Goal: Information Seeking & Learning: Learn about a topic

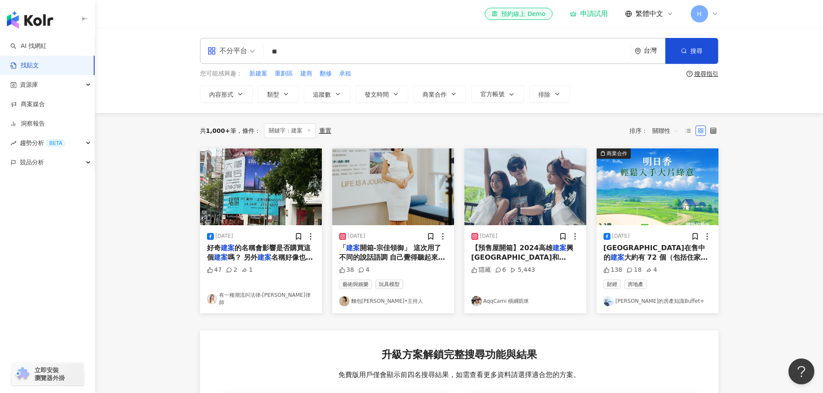
click at [313, 55] on input "**" at bounding box center [447, 51] width 360 height 19
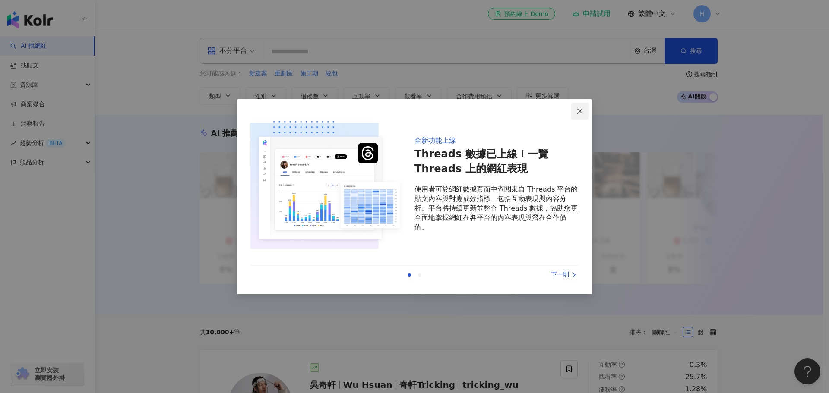
click at [579, 113] on icon "close" at bounding box center [579, 111] width 5 height 5
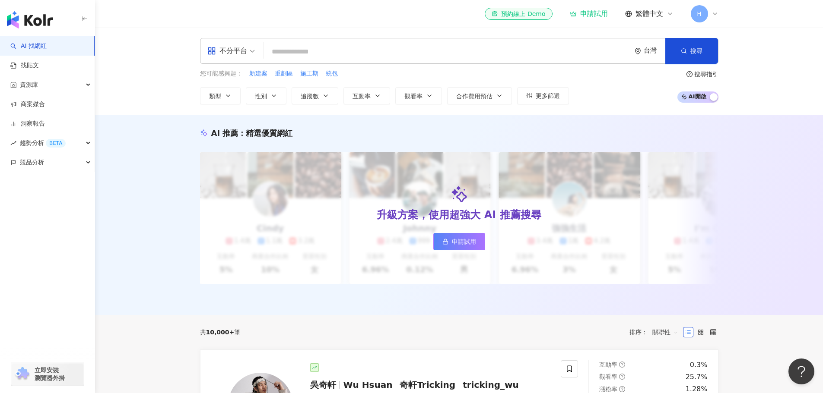
click at [347, 51] on input "search" at bounding box center [447, 52] width 360 height 16
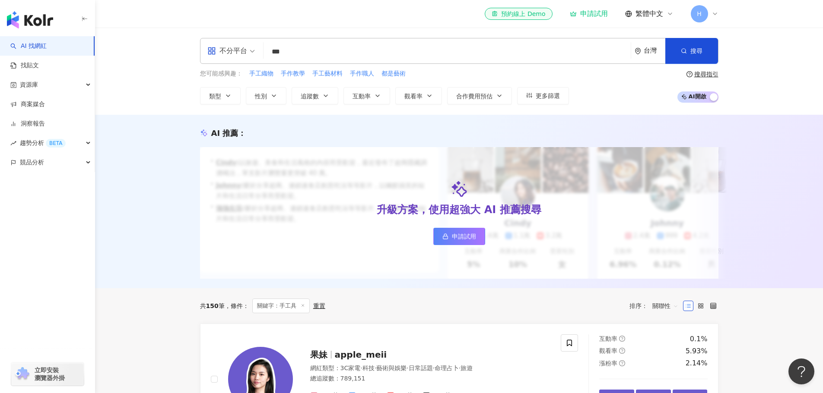
click at [136, 195] on div "AI 推薦 ： 升級方案，使用超強大 AI 推薦搜尋 申請試用 • Cindy : 以旅遊、美食和生活風格的內容而受歡迎，最近發布了超商隱藏調酒喝法，單支影片…" at bounding box center [459, 202] width 728 height 174
click at [306, 50] on input "***" at bounding box center [447, 52] width 360 height 16
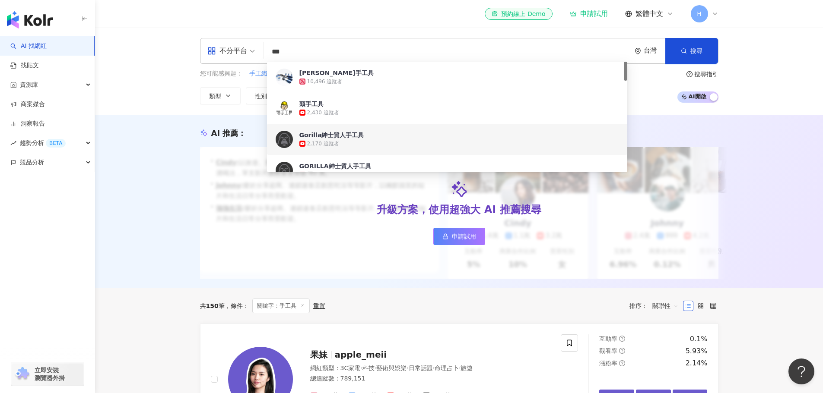
click at [275, 58] on input "***" at bounding box center [447, 52] width 360 height 16
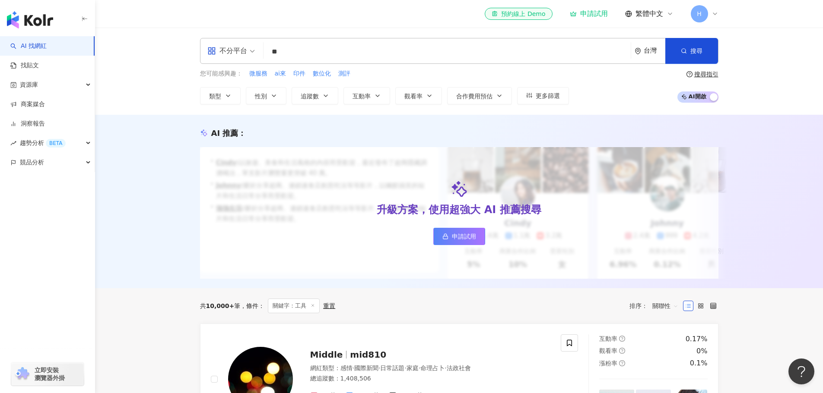
drag, startPoint x: 321, startPoint y: 52, endPoint x: 187, endPoint y: 42, distance: 134.3
click at [193, 45] on div "不分平台 工具 ** 台灣 搜尋 customizedTag 網紅類型 交通 工具 搜尋名稱、敘述、貼文含有關鍵字 “ 工具 ” 的網紅 您可能感興趣： 微服…" at bounding box center [459, 71] width 553 height 67
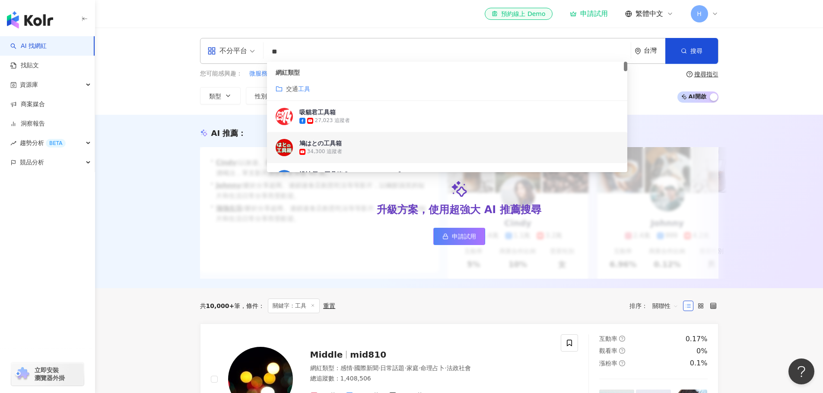
click at [155, 172] on div "AI 推薦 ： 升級方案，使用超強大 AI 推薦搜尋 申請試用 • Cindy : 以旅遊、美食和生活風格的內容而受歡迎，最近發布了超商隱藏調酒喝法，單支影片…" at bounding box center [459, 202] width 728 height 174
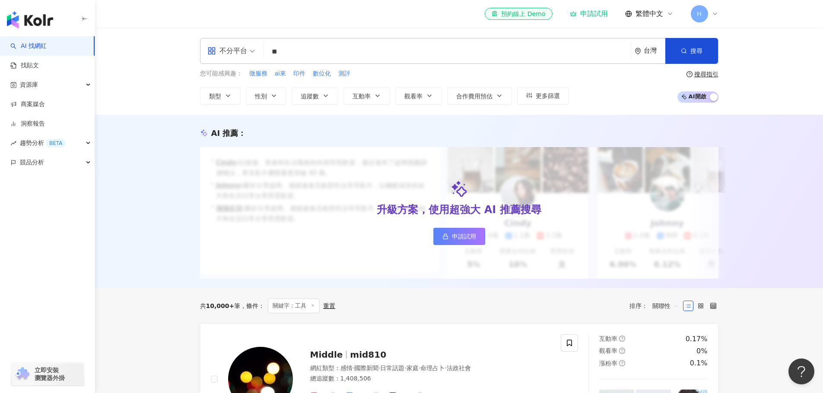
click at [336, 50] on input "**" at bounding box center [447, 52] width 360 height 16
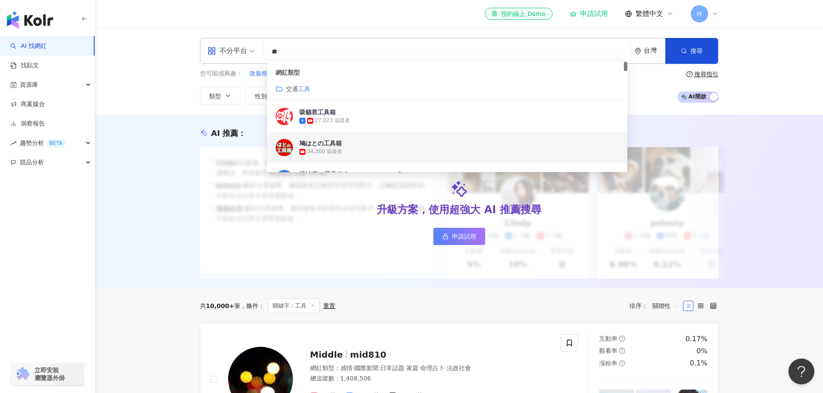
type input "*"
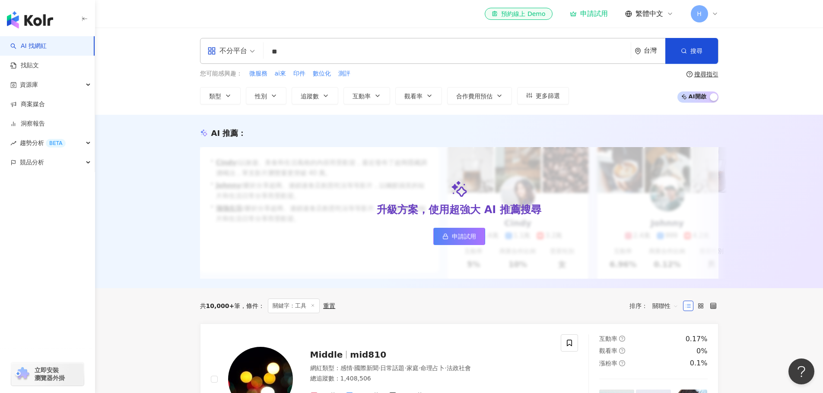
type input "**"
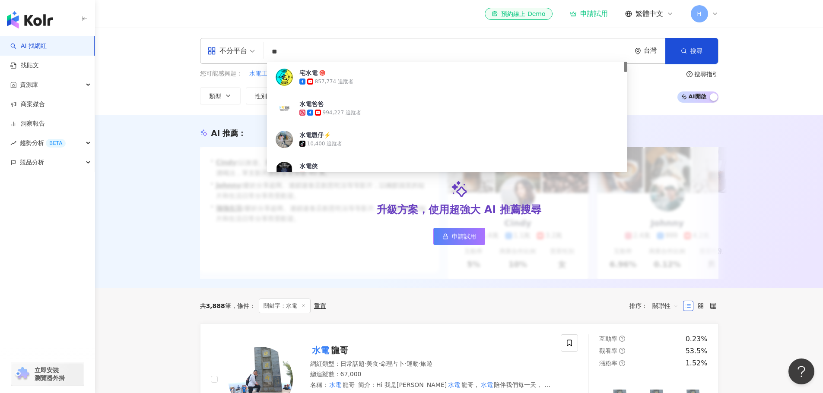
click at [166, 259] on div "AI 推薦 ： 升級方案，使用超強大 AI 推薦搜尋 申請試用 • Cindy : 以旅遊、美食和生活風格的內容而受歡迎，最近發布了超商隱藏調酒喝法，單支影片…" at bounding box center [459, 202] width 728 height 174
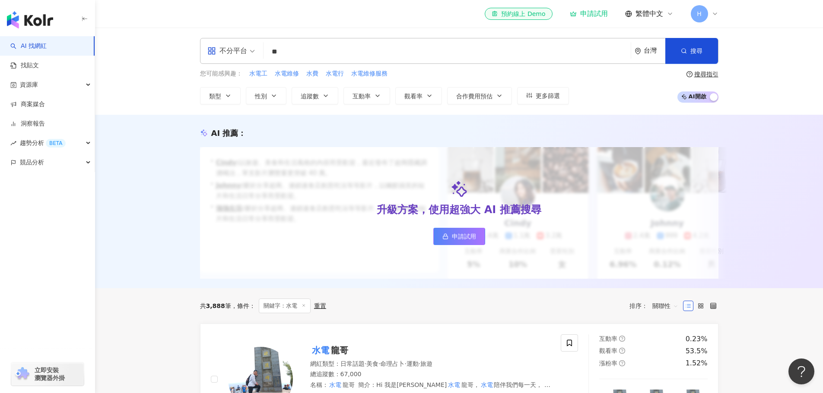
scroll to position [173, 0]
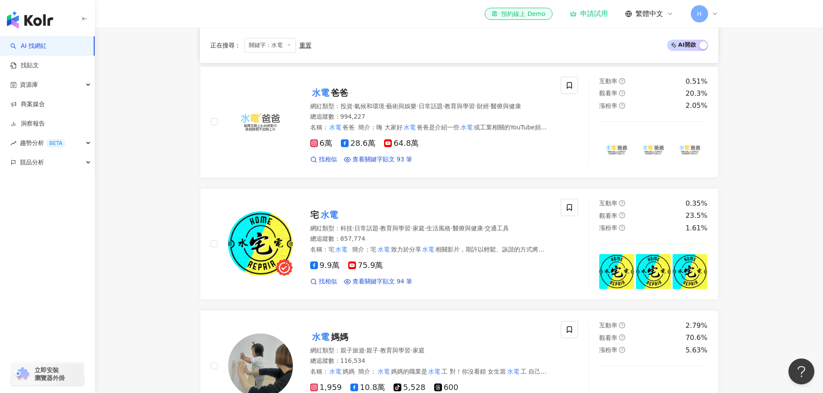
scroll to position [259, 0]
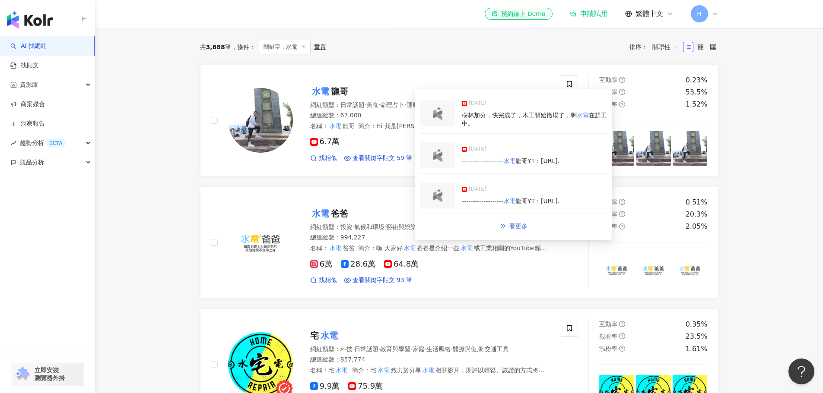
click at [517, 228] on span "看更多" at bounding box center [518, 226] width 18 height 7
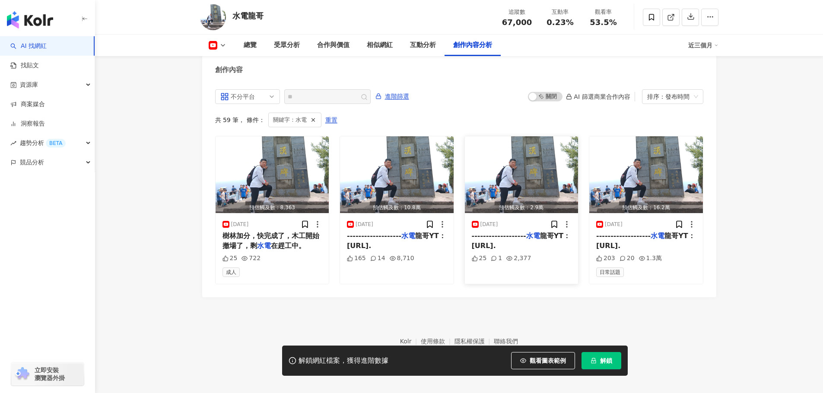
scroll to position [2337, 0]
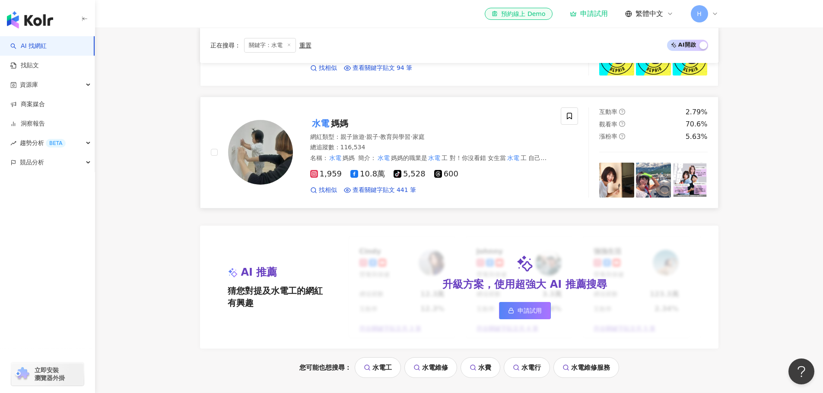
scroll to position [609, 0]
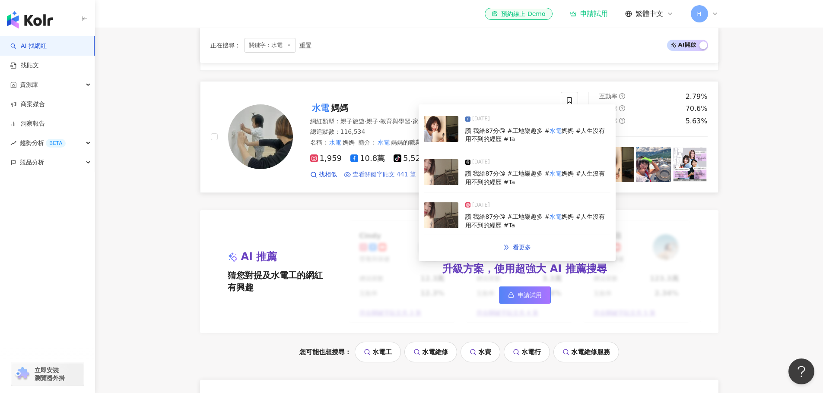
click at [382, 179] on span "查看關鍵字貼文 441 筆" at bounding box center [384, 175] width 64 height 9
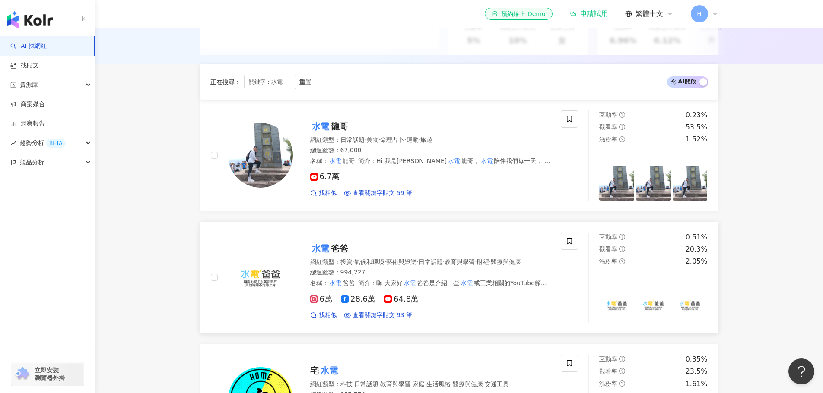
scroll to position [221, 0]
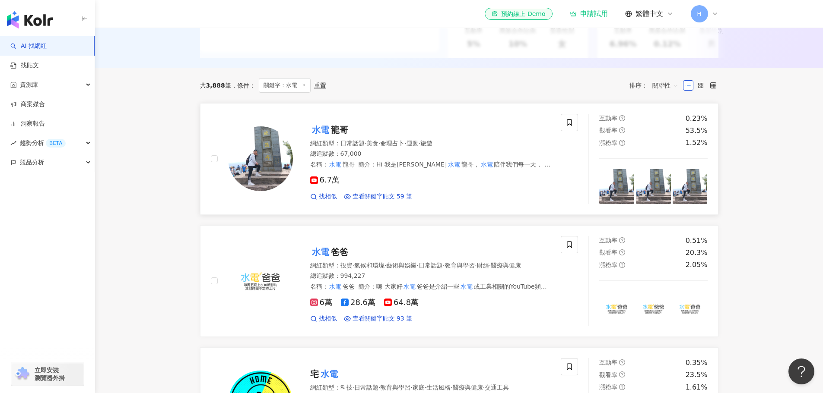
click at [324, 136] on mark "水電" at bounding box center [320, 130] width 21 height 14
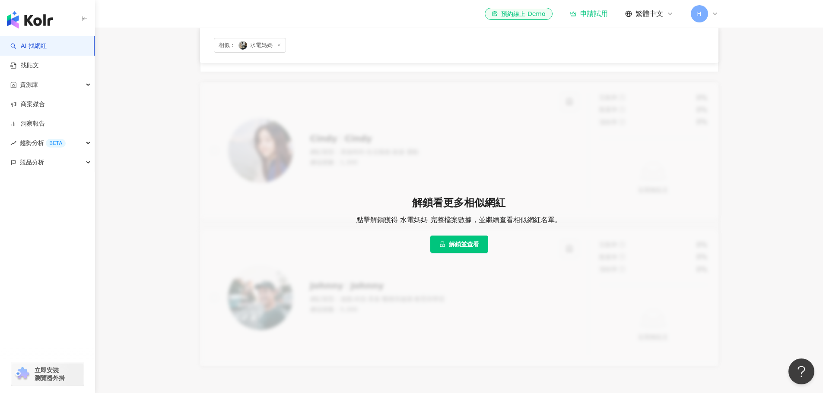
scroll to position [488, 0]
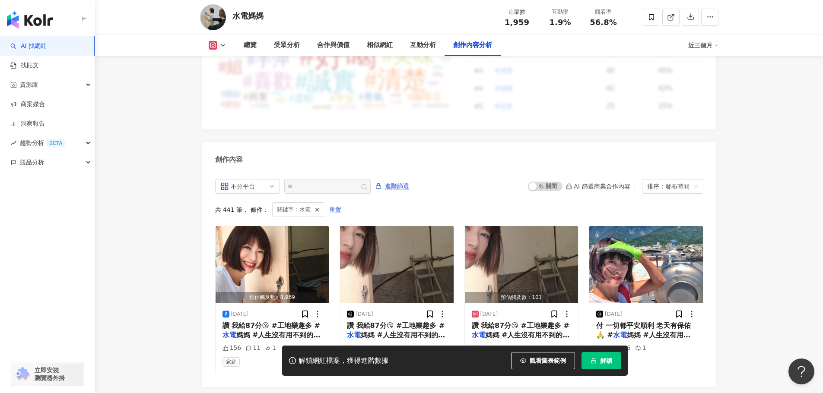
scroll to position [2630, 0]
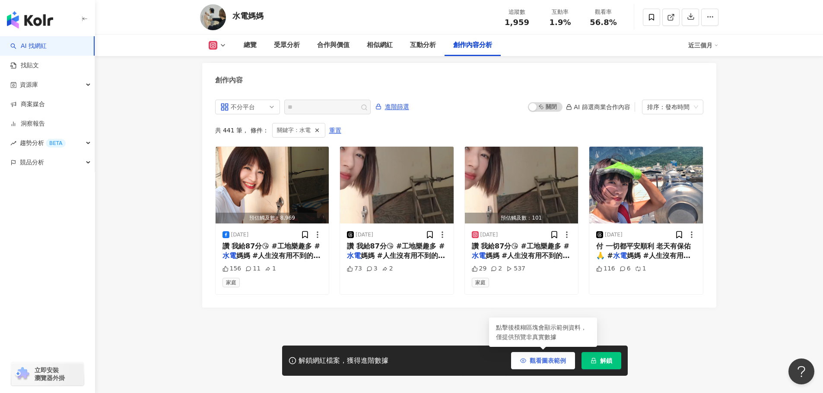
click at [554, 354] on button "觀看圖表範例" at bounding box center [543, 360] width 64 height 17
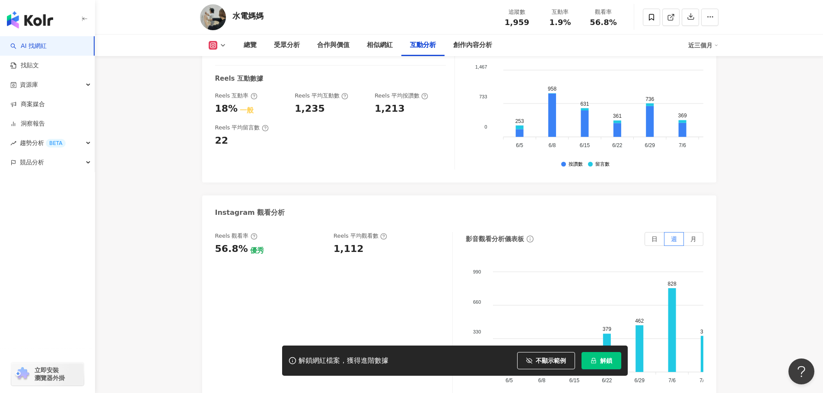
scroll to position [1684, 0]
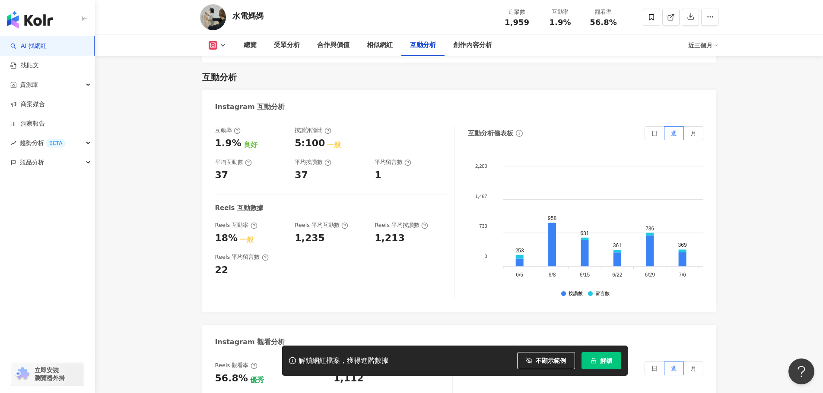
click at [221, 48] on icon at bounding box center [222, 45] width 7 height 7
click at [224, 79] on button "Facebook" at bounding box center [231, 81] width 52 height 12
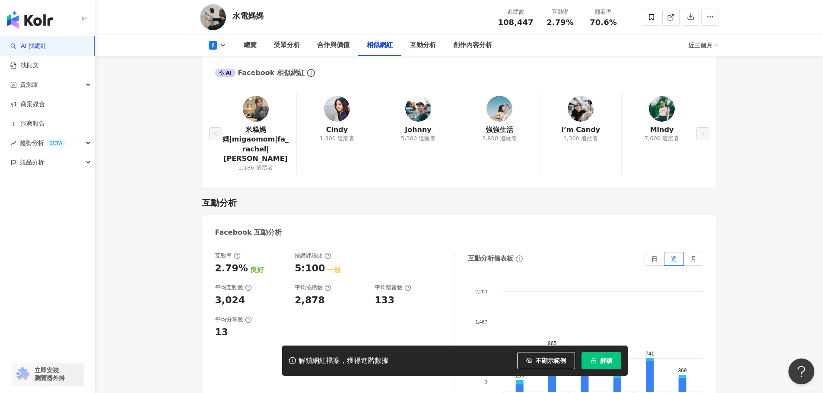
scroll to position [1213, 0]
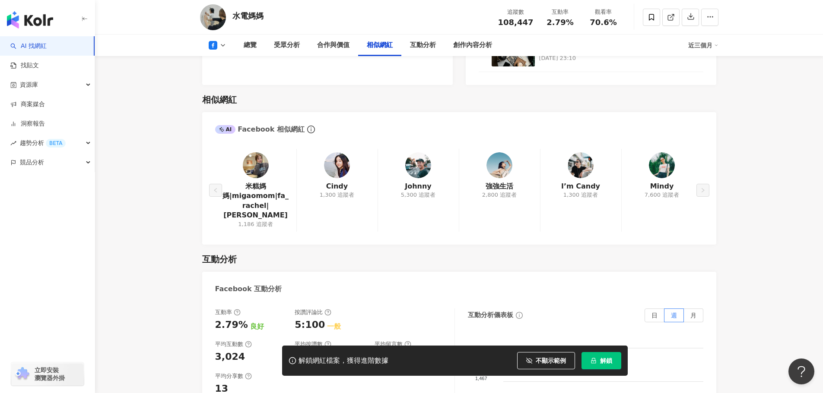
click at [227, 44] on button at bounding box center [217, 45] width 35 height 9
click at [225, 98] on button "tiktok-icon TikTok" at bounding box center [231, 101] width 52 height 12
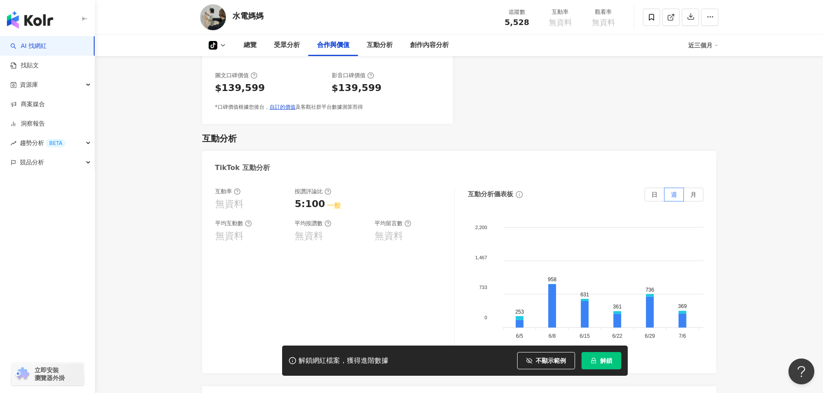
scroll to position [766, 0]
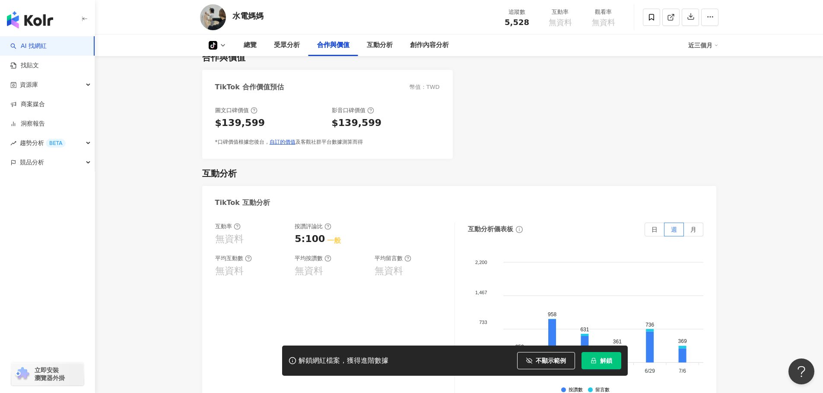
click at [224, 49] on button "tiktok-icon" at bounding box center [217, 45] width 35 height 9
click at [230, 122] on button "Threads" at bounding box center [231, 121] width 52 height 12
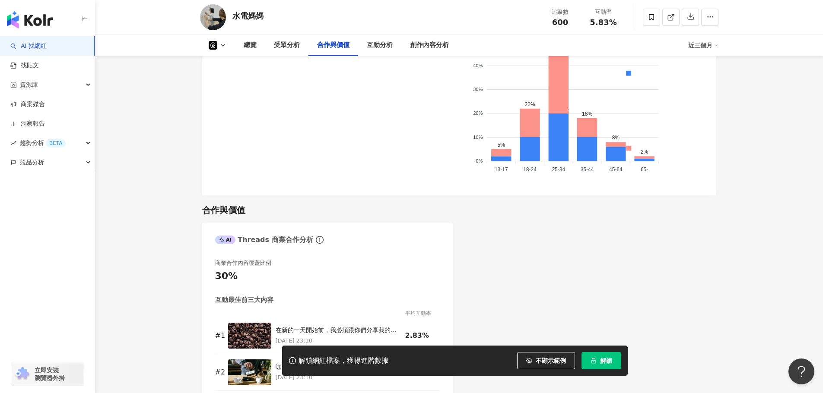
scroll to position [919, 0]
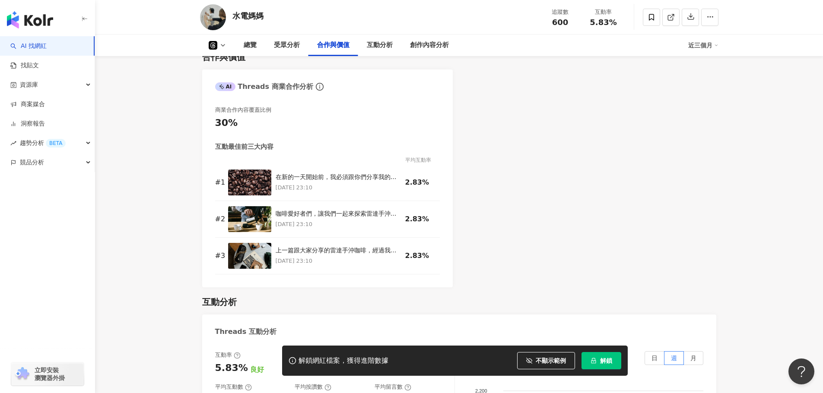
click at [535, 125] on div "AI Threads 商業合作分析 商業合作內容覆蓋比例 30% 互動最佳前三大內容 平均互動率 # 1 在新的一天開始前，我必須跟你們分享我的秘密武器：雷達…" at bounding box center [459, 179] width 514 height 218
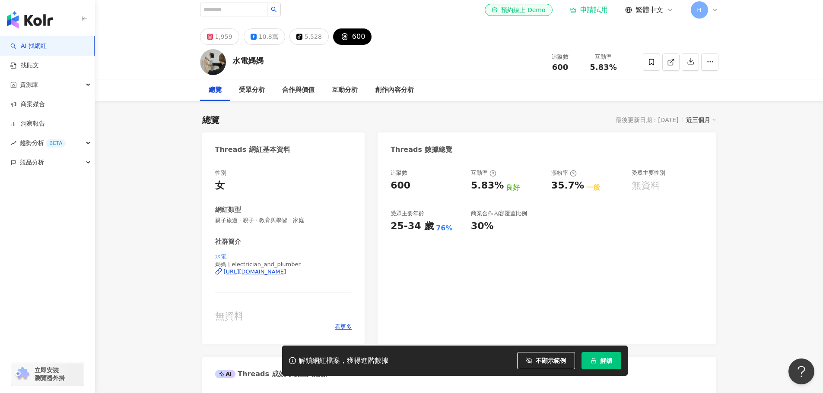
scroll to position [0, 0]
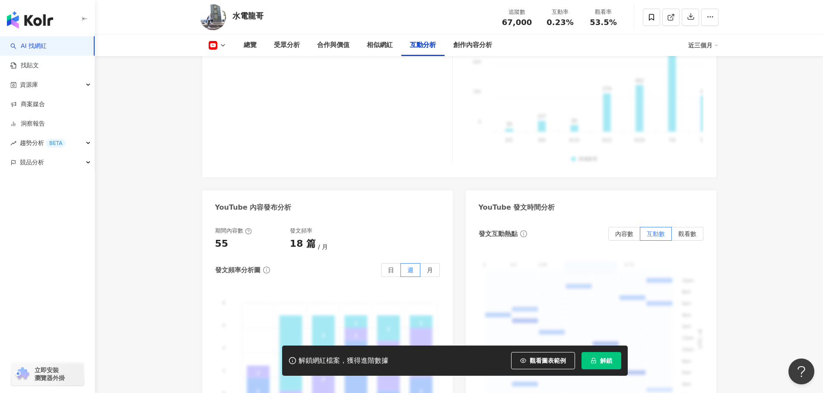
scroll to position [1857, 0]
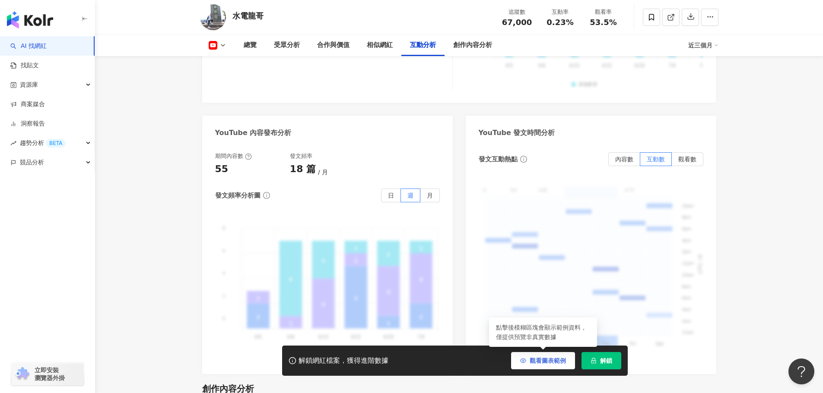
click at [554, 360] on span "觀看圖表範例" at bounding box center [547, 361] width 36 height 7
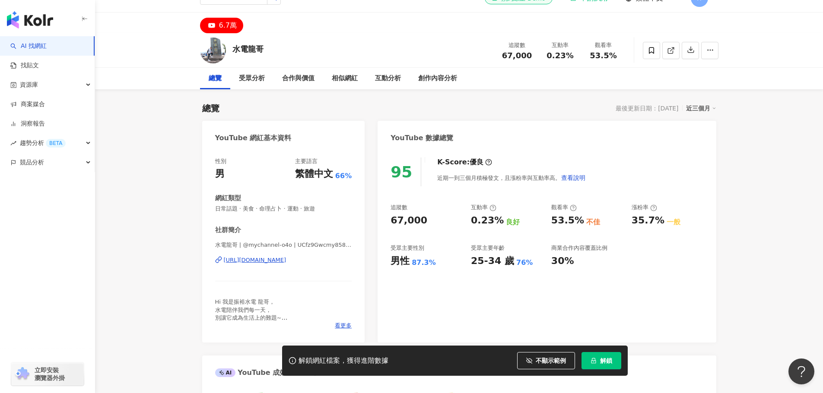
scroll to position [0, 0]
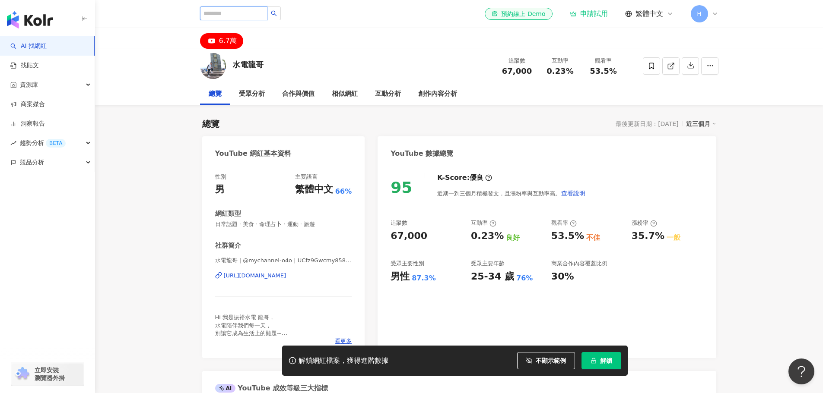
click at [238, 17] on input "search" at bounding box center [233, 13] width 67 height 14
type input "**"
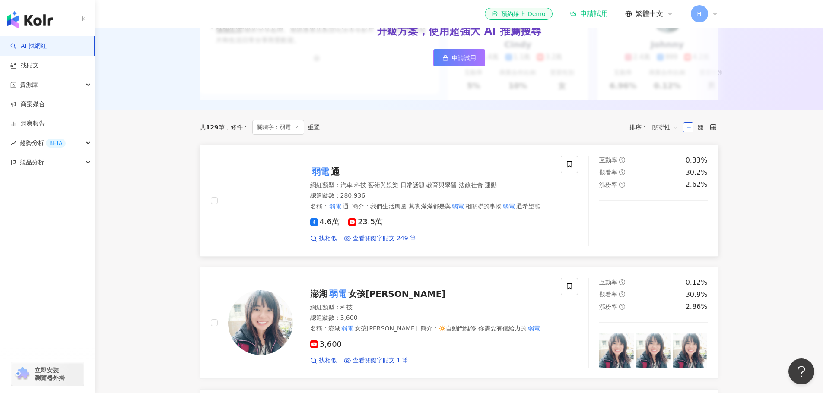
scroll to position [130, 0]
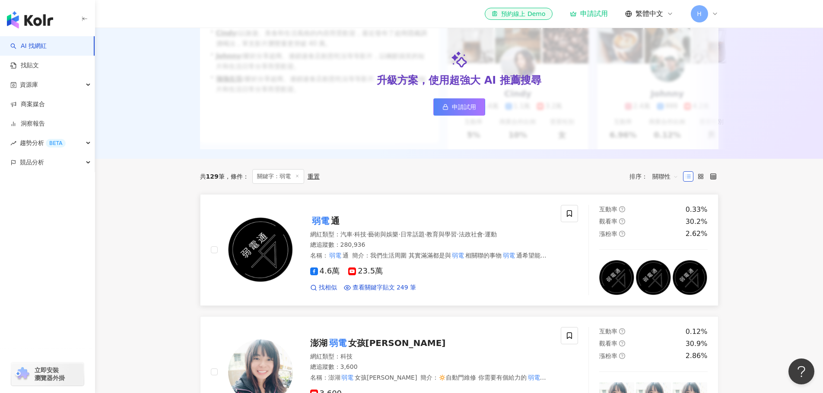
click at [329, 228] on mark "弱電" at bounding box center [320, 221] width 21 height 14
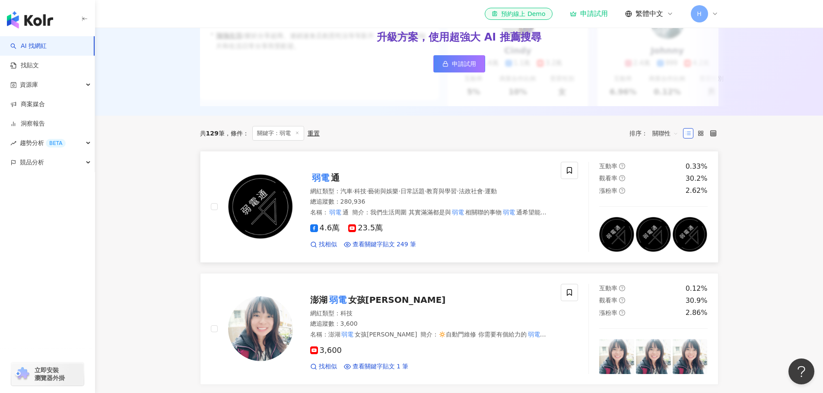
scroll to position [0, 0]
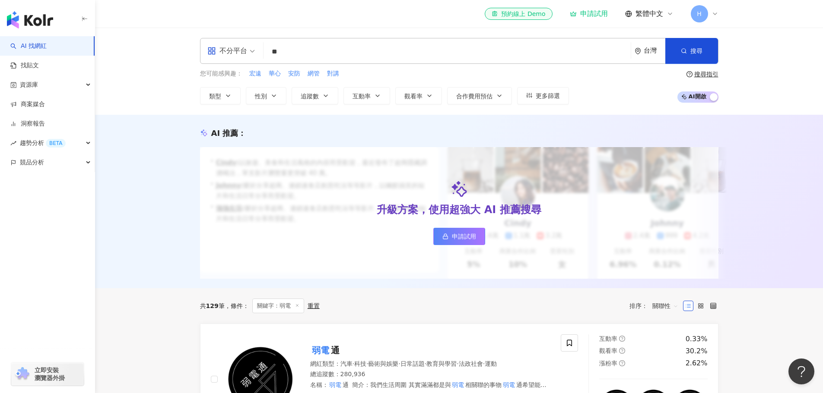
click at [329, 51] on input "**" at bounding box center [447, 52] width 360 height 16
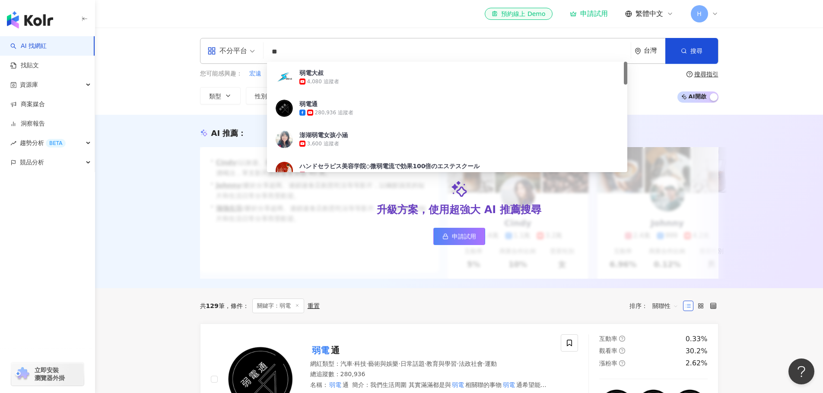
type input "*"
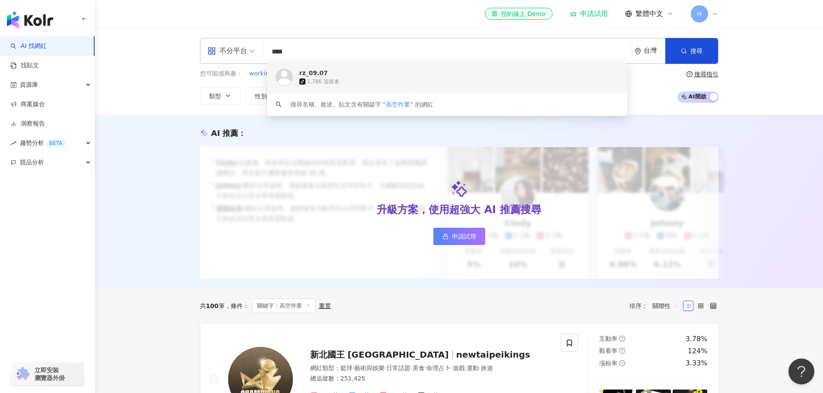
click at [339, 55] on input "****" at bounding box center [447, 52] width 360 height 16
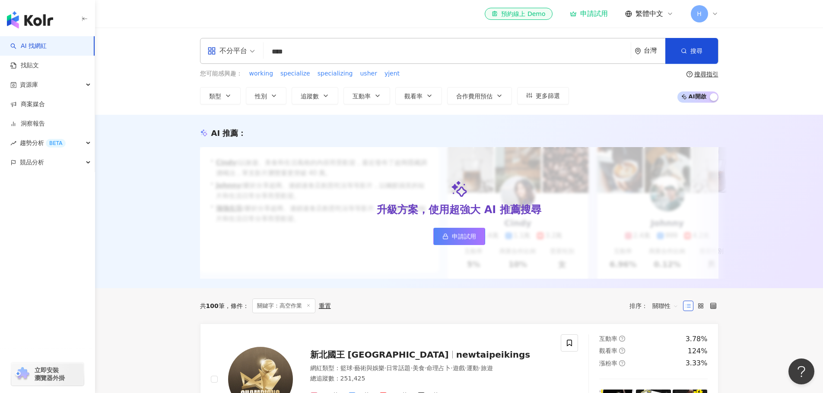
drag, startPoint x: 369, startPoint y: 73, endPoint x: 361, endPoint y: 53, distance: 21.3
click at [369, 73] on div "不分平台 **** 台灣 搜尋 https://www.tiktok.com/@rz_09.07 keyword rz_09.07 tiktok-icon 1…" at bounding box center [459, 71] width 553 height 67
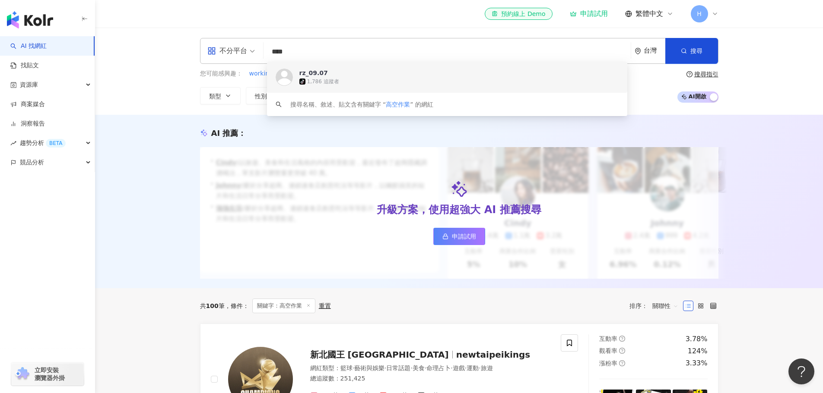
drag, startPoint x: 360, startPoint y: 52, endPoint x: 273, endPoint y: 52, distance: 87.2
click at [273, 52] on input "****" at bounding box center [447, 52] width 360 height 16
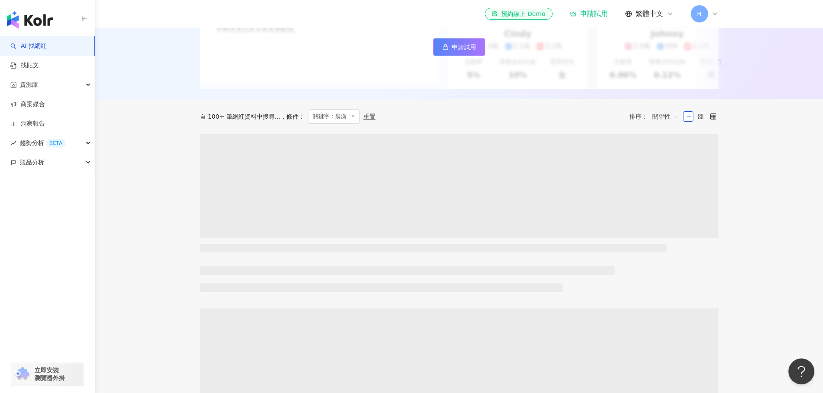
scroll to position [216, 0]
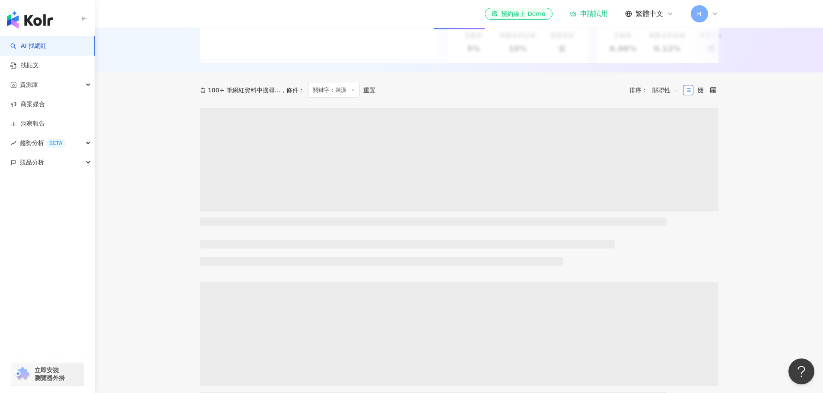
type input "**"
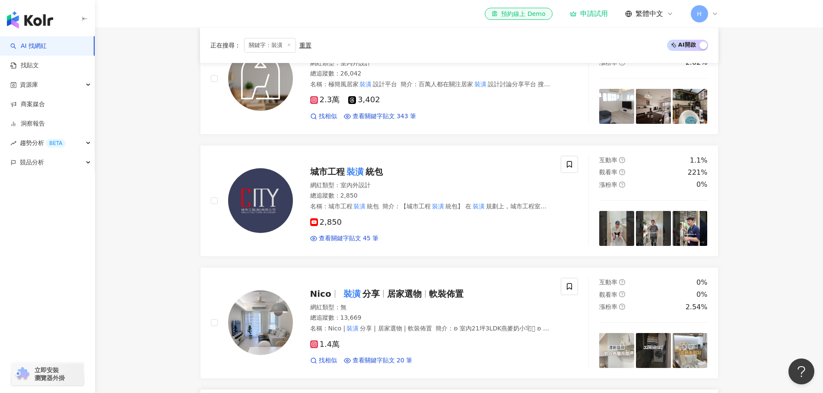
scroll to position [259, 0]
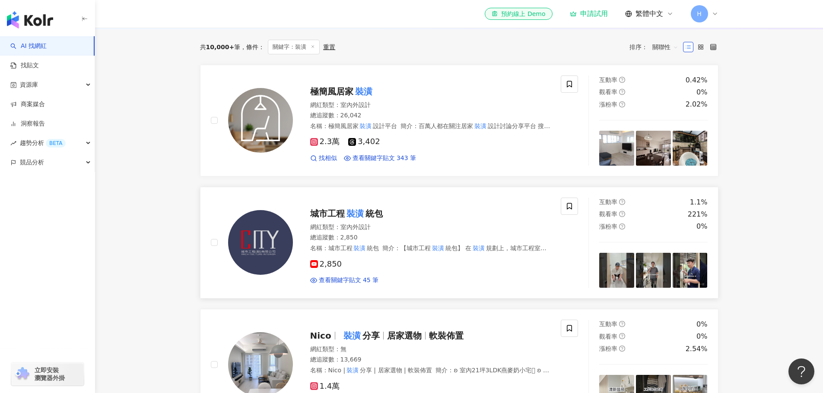
click at [319, 219] on span "城市工程" at bounding box center [327, 214] width 35 height 10
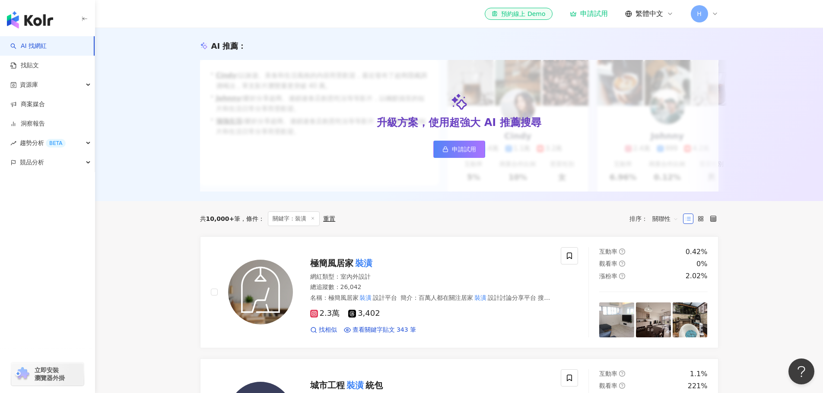
scroll to position [86, 0]
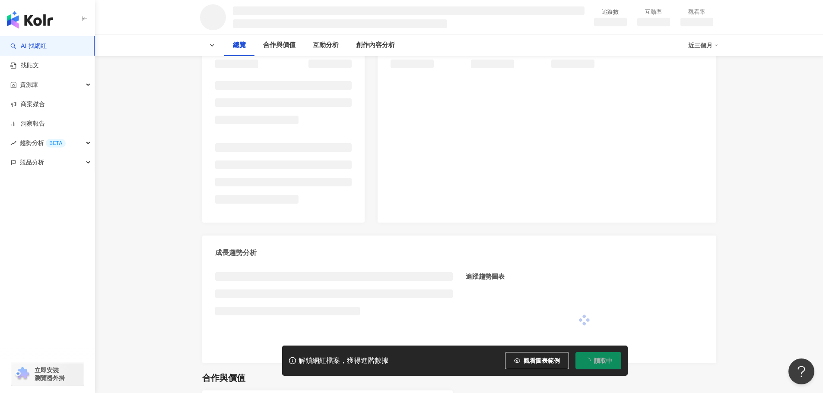
scroll to position [130, 0]
click at [538, 359] on span "觀看圖表範例" at bounding box center [541, 361] width 36 height 7
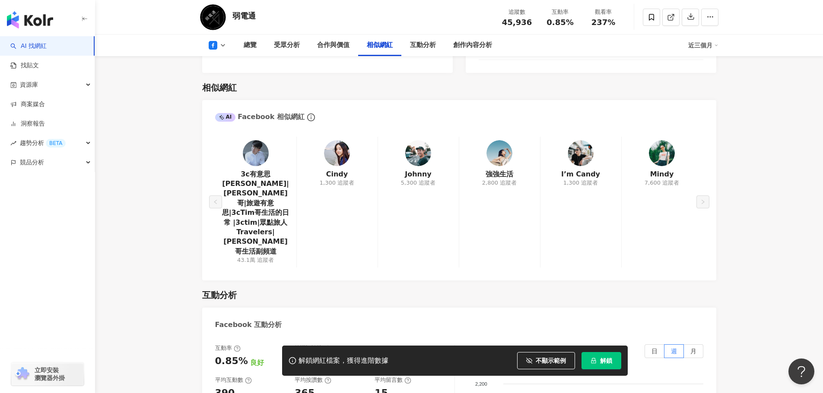
scroll to position [1209, 0]
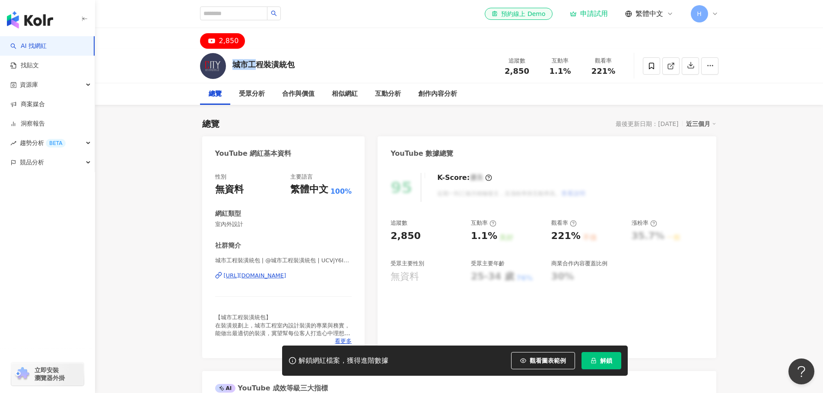
drag, startPoint x: 235, startPoint y: 65, endPoint x: 299, endPoint y: 65, distance: 63.5
click at [300, 65] on div "城市工程裝潢統包 追蹤數 2,850 互動率 1.1% 觀看率 221%" at bounding box center [459, 66] width 553 height 34
click at [238, 9] on input "search" at bounding box center [233, 13] width 67 height 14
type input "**"
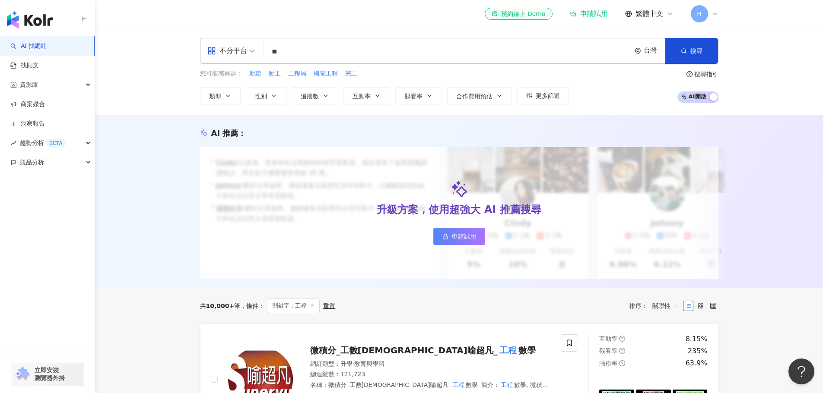
click at [295, 51] on input "**" at bounding box center [447, 52] width 360 height 16
type input "*"
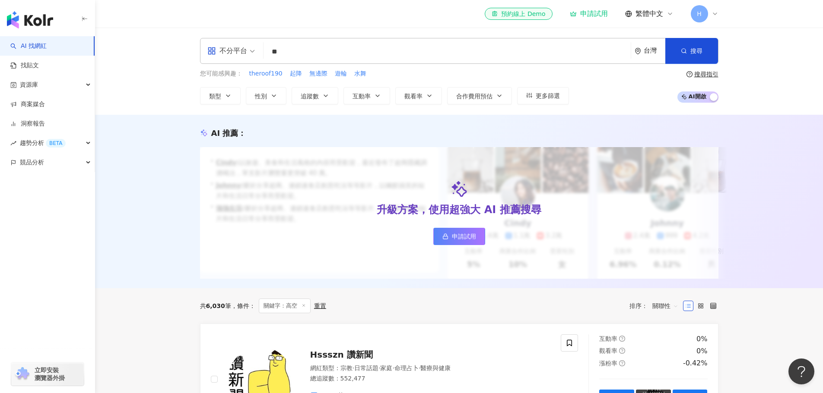
click at [293, 52] on input "**" at bounding box center [447, 52] width 360 height 16
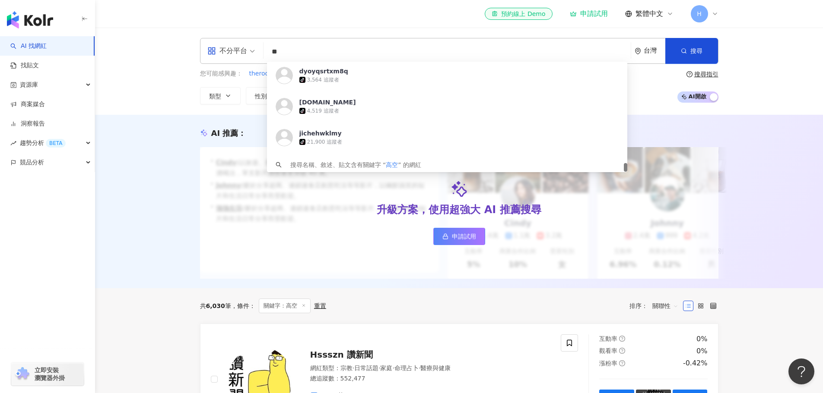
scroll to position [1343, 0]
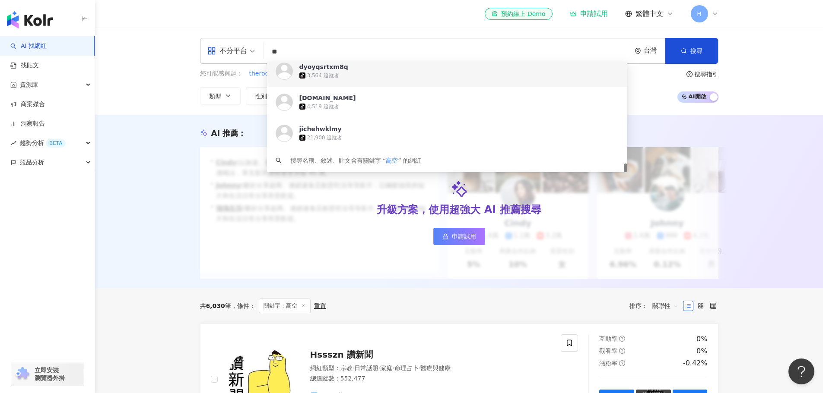
click at [296, 52] on input "**" at bounding box center [447, 52] width 360 height 16
click at [174, 222] on div "AI 推薦 ： 升級方案，使用超強大 AI 推薦搜尋 申請試用 • [PERSON_NAME] : 以旅遊、美食和生活風格的內容而受歡迎，最近發布了超商隱藏調…" at bounding box center [459, 202] width 728 height 174
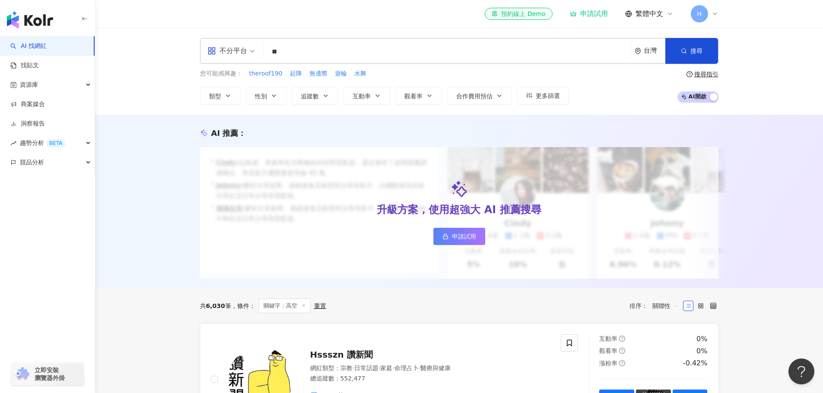
click at [187, 144] on div "AI 推薦 ： 升級方案，使用超強大 AI 推薦搜尋 申請試用 • [PERSON_NAME] : 以旅遊、美食和生活風格的內容而受歡迎，最近發布了超商隱藏調…" at bounding box center [459, 203] width 553 height 151
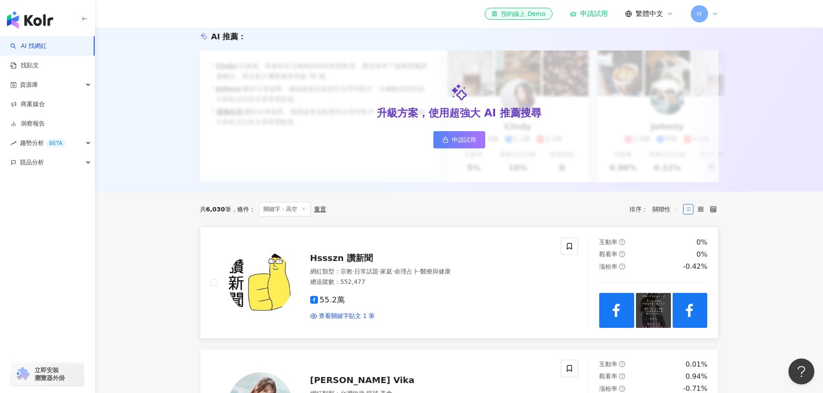
scroll to position [216, 0]
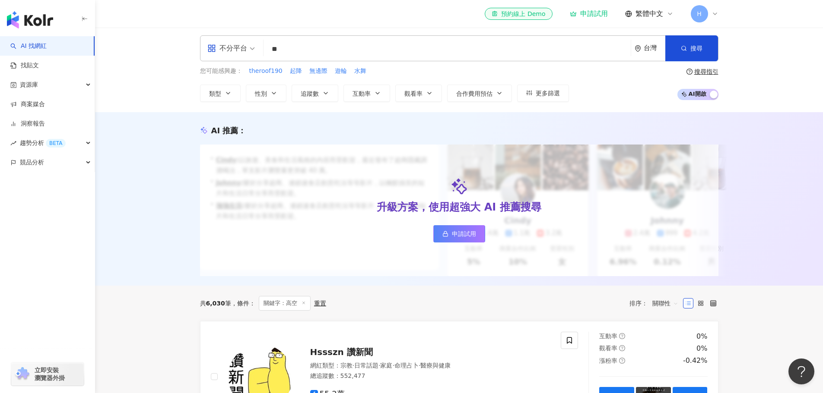
scroll to position [0, 0]
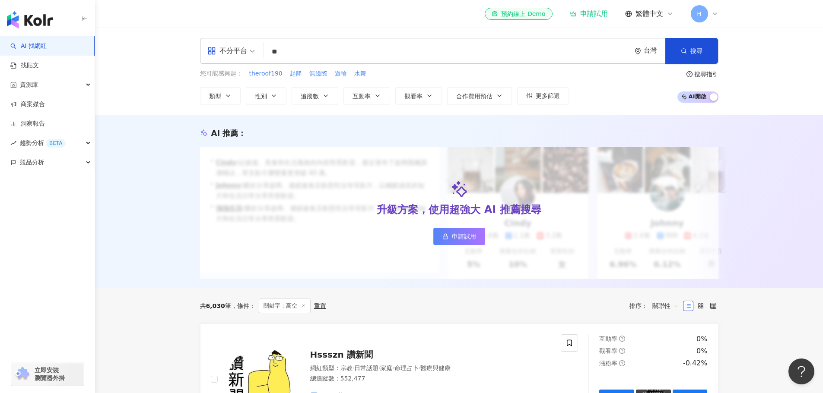
click at [337, 56] on input "**" at bounding box center [447, 52] width 360 height 16
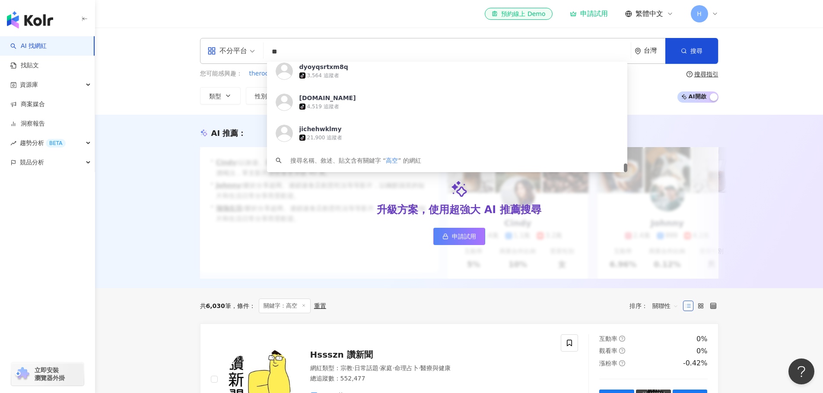
type input "*"
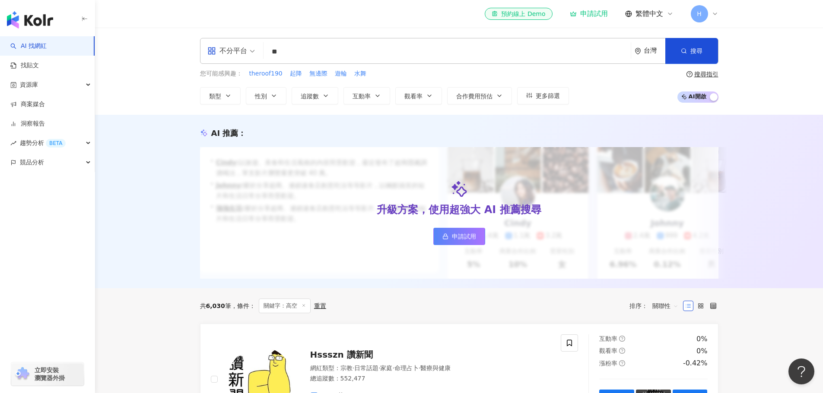
type input "*"
type input "**"
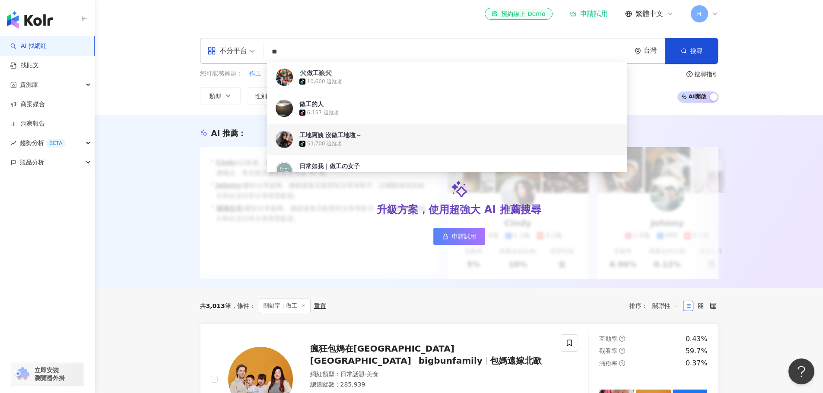
click at [367, 136] on span "工地阿姨 沒做工地啦～" at bounding box center [442, 135] width 286 height 9
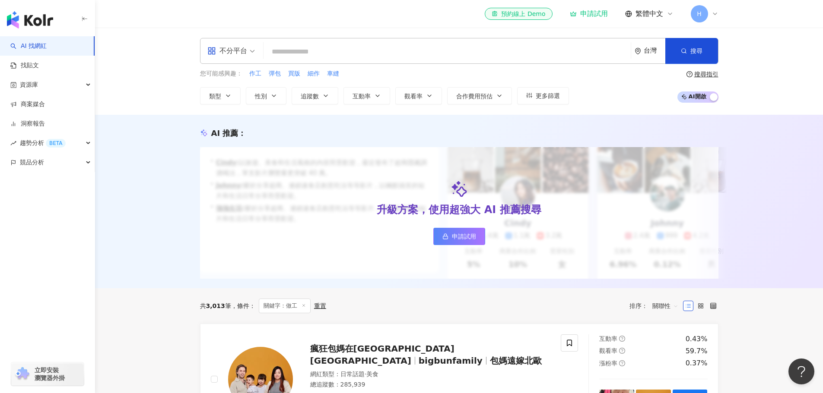
click at [415, 44] on input "search" at bounding box center [447, 52] width 360 height 16
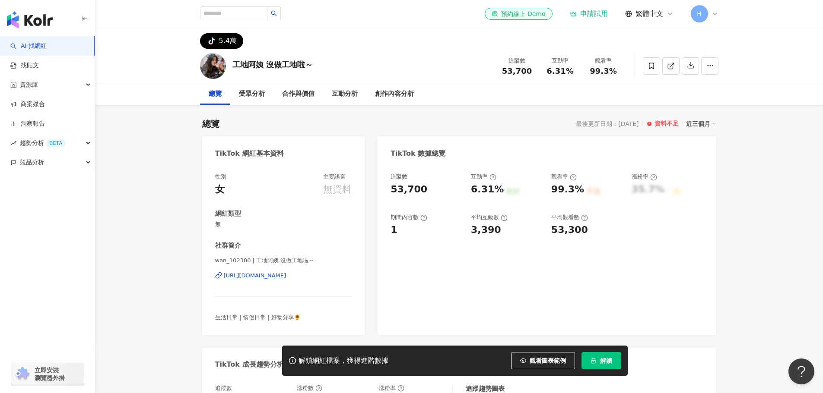
click at [286, 278] on div "[URL][DOMAIN_NAME]" at bounding box center [255, 276] width 63 height 8
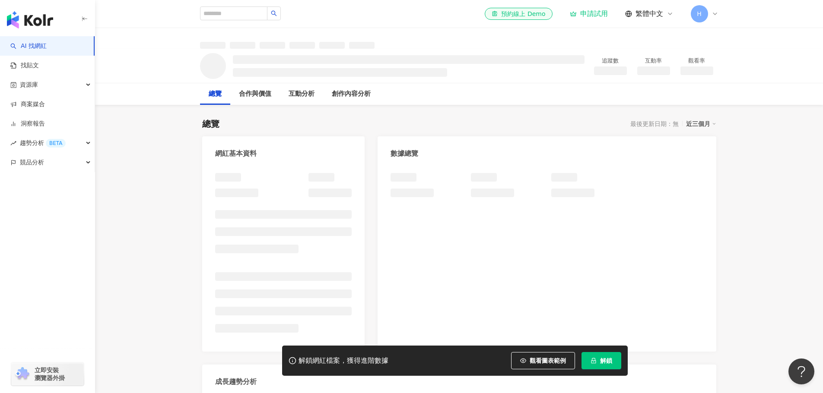
click at [531, 100] on div "總覽 合作與價值 互動分析 創作內容分析" at bounding box center [459, 94] width 518 height 22
click at [253, 14] on input "search" at bounding box center [233, 13] width 67 height 14
type input "**"
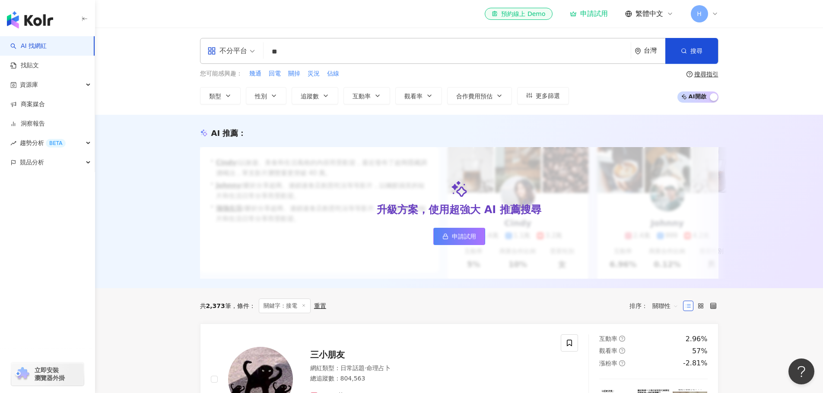
click at [298, 50] on input "**" at bounding box center [447, 52] width 360 height 16
type input "*"
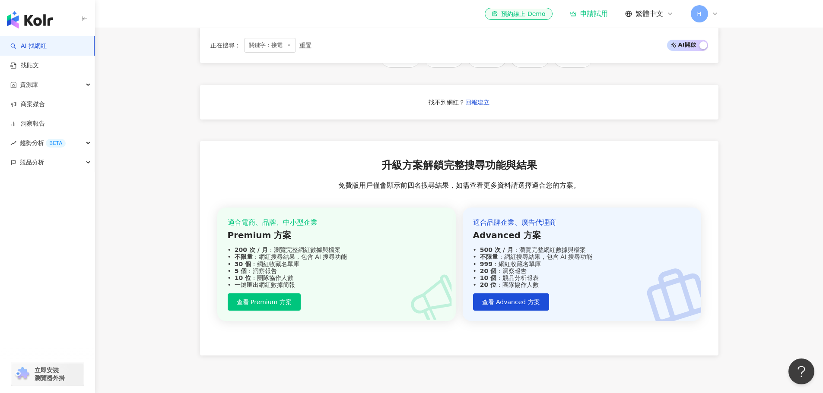
scroll to position [976, 0]
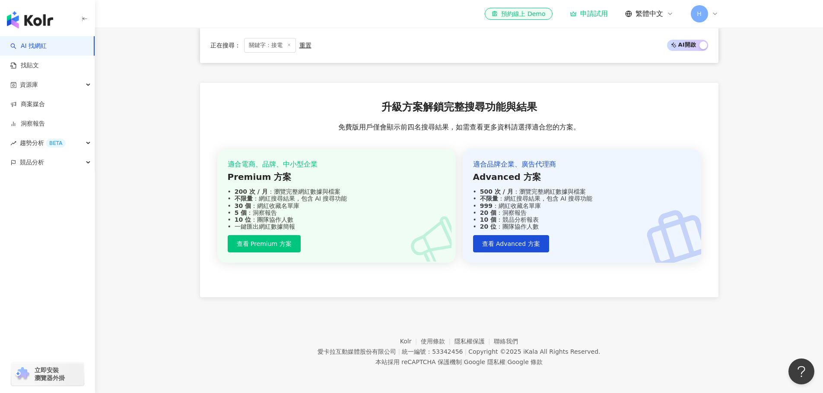
click at [714, 11] on icon at bounding box center [714, 13] width 7 height 7
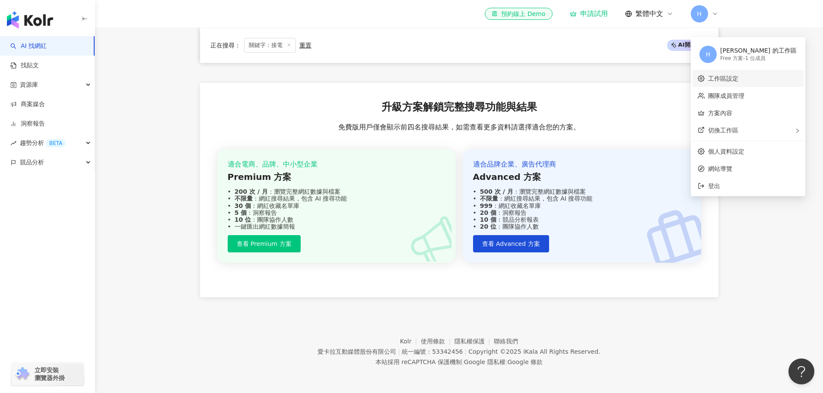
click at [725, 75] on link "工作區設定" at bounding box center [723, 78] width 30 height 7
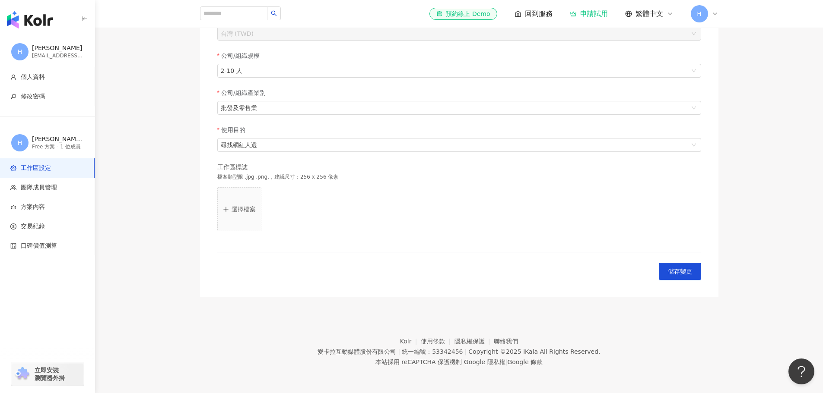
scroll to position [160, 0]
click at [41, 209] on span "方案內容" at bounding box center [33, 207] width 24 height 9
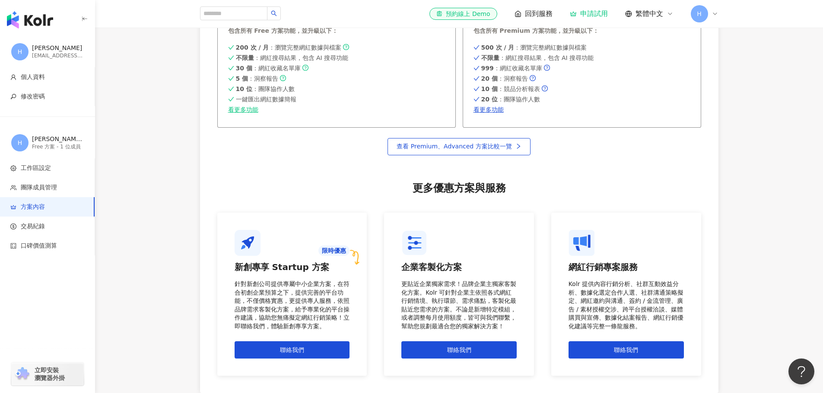
scroll to position [675, 0]
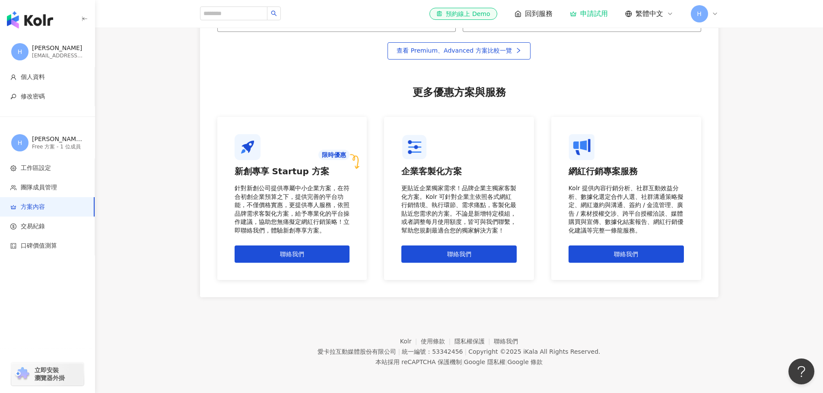
click at [40, 21] on img "button" at bounding box center [30, 19] width 46 height 17
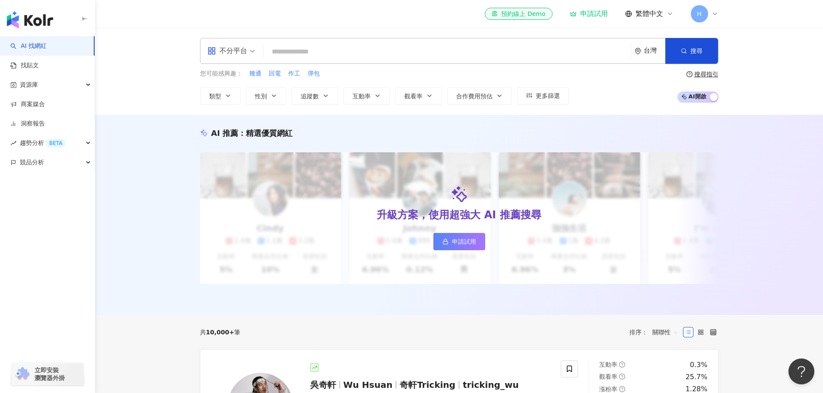
click at [322, 54] on input "search" at bounding box center [447, 52] width 360 height 16
type input "****"
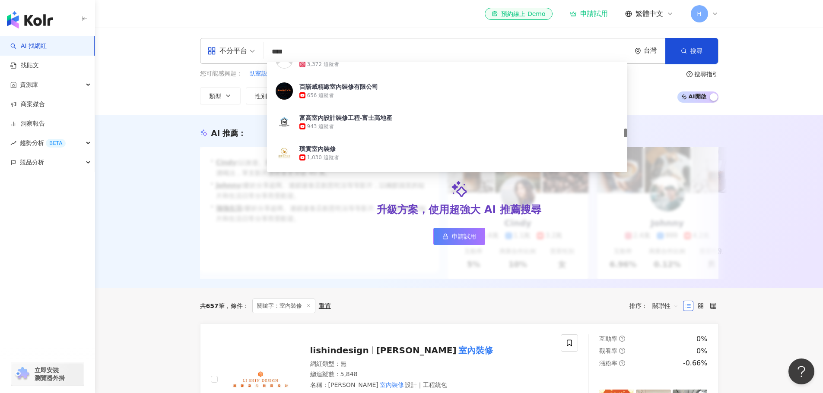
scroll to position [1036, 0]
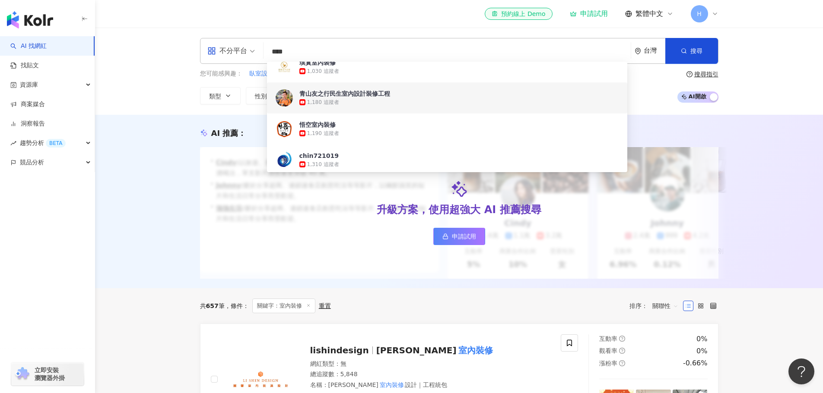
click at [353, 93] on div "青山友之行民生室內設計裝修工程" at bounding box center [344, 93] width 91 height 9
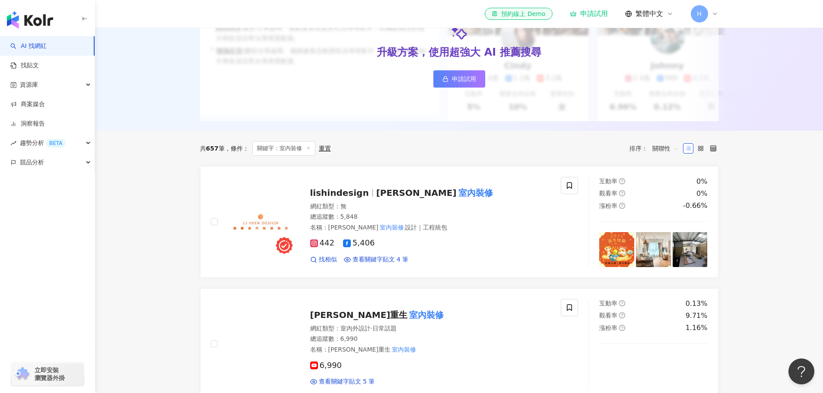
scroll to position [173, 0]
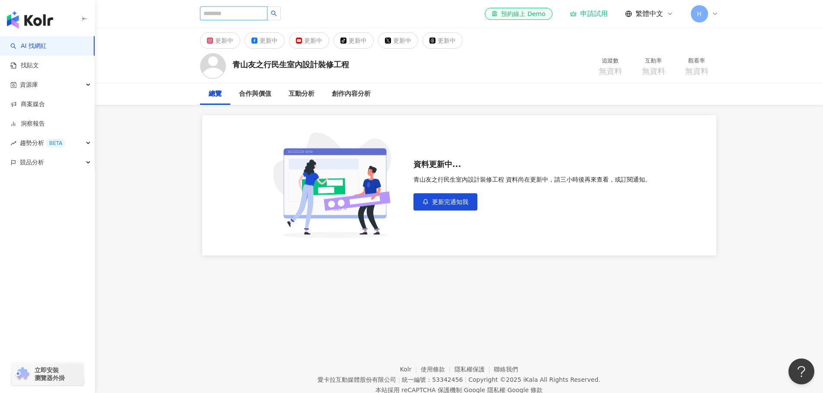
click at [267, 17] on input "search" at bounding box center [233, 13] width 67 height 14
type input "*"
type input "****"
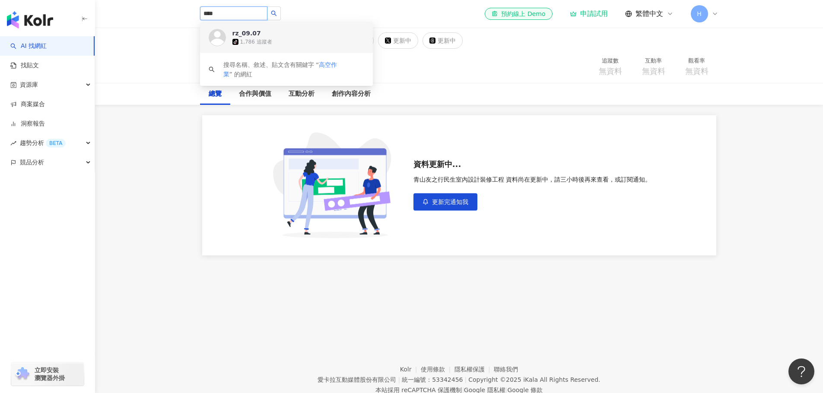
click at [258, 35] on span "rz_09.07" at bounding box center [260, 33] width 56 height 9
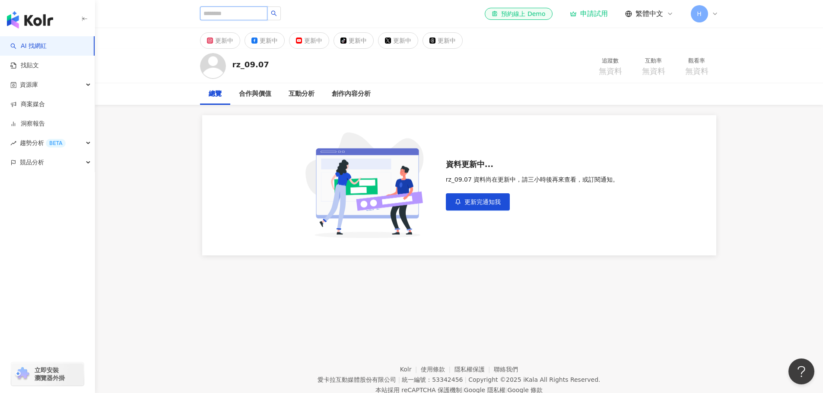
click at [253, 13] on input "search" at bounding box center [233, 13] width 67 height 14
type input "*"
type input "**"
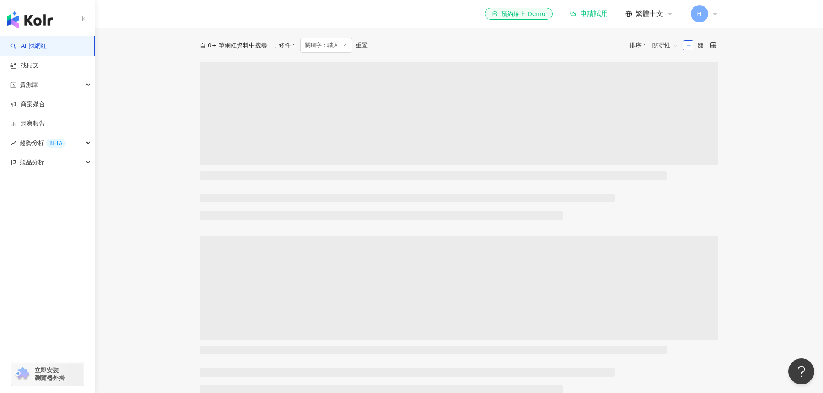
scroll to position [259, 0]
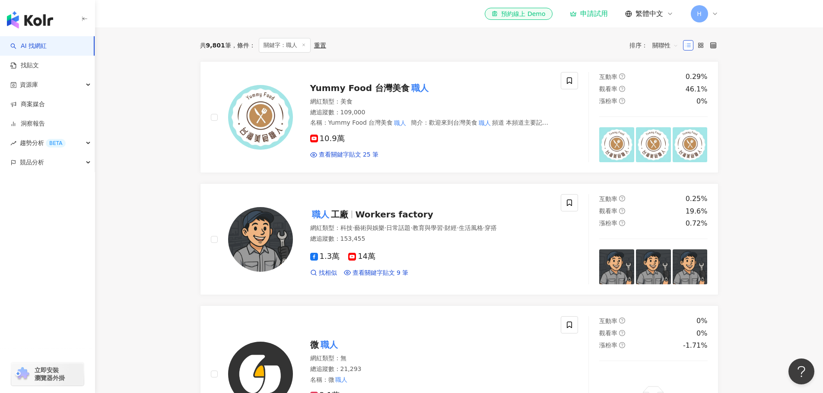
click at [163, 251] on main "不分平台 ** 台灣 搜尋 類型 性別 追蹤數 互動率 觀看率 合作費用預估 更多篩選 搜尋指引 AI 開啟 AI 關閉 AI 推薦 ： 升級方案，使用超強大…" at bounding box center [459, 378] width 728 height 1219
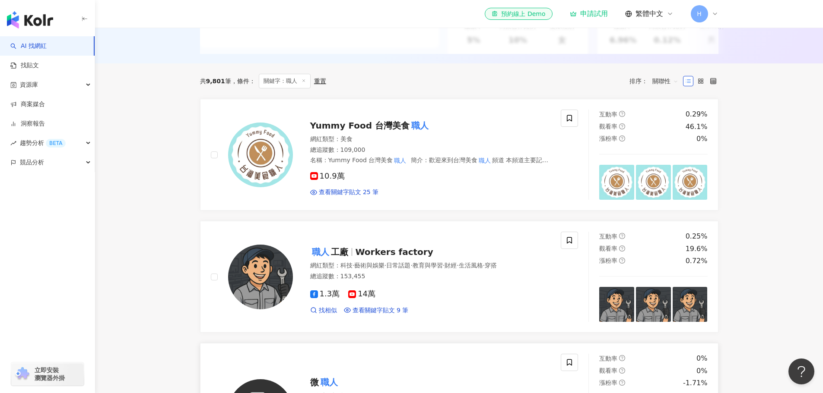
scroll to position [0, 0]
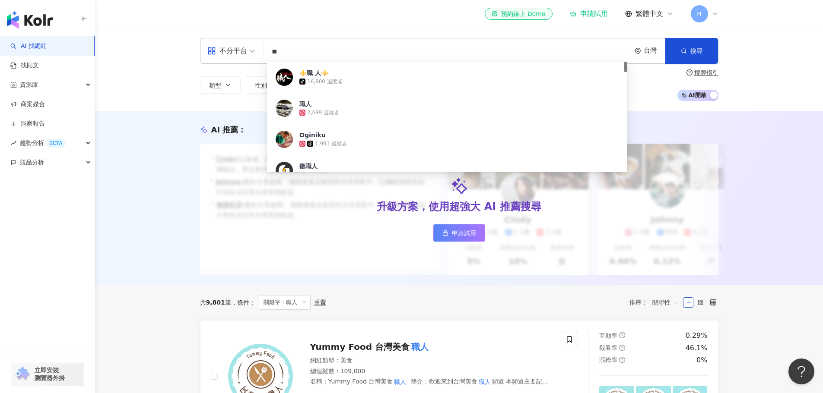
click at [321, 57] on input "**" at bounding box center [447, 52] width 360 height 16
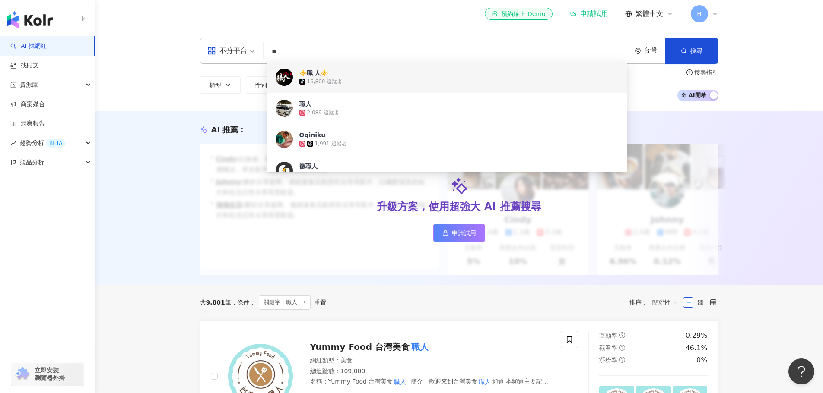
drag, startPoint x: 314, startPoint y: 72, endPoint x: 194, endPoint y: 153, distance: 145.5
click at [178, 168] on div "AI 推薦 ： 升級方案，使用超強大 AI 推薦搜尋 申請試用 • [PERSON_NAME] : 以旅遊、美食和生活風格的內容而受歡迎，最近發布了超商隱藏調…" at bounding box center [459, 198] width 728 height 174
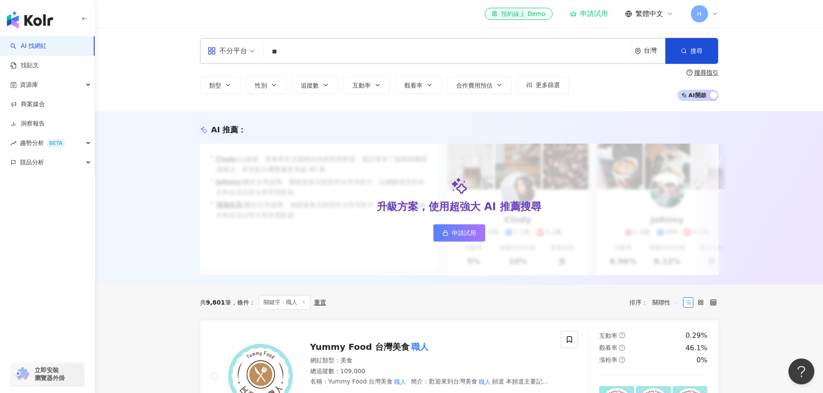
click at [317, 55] on input "**" at bounding box center [447, 52] width 360 height 16
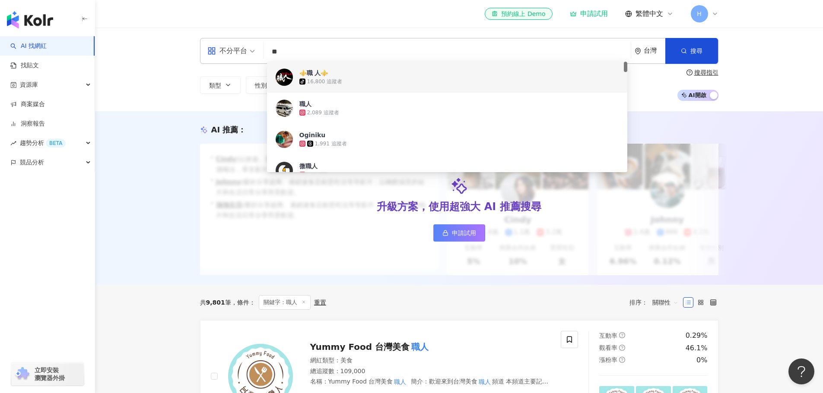
drag, startPoint x: 316, startPoint y: 79, endPoint x: 312, endPoint y: 74, distance: 6.5
click at [312, 74] on div "⚜️職 人⚜️" at bounding box center [313, 73] width 29 height 9
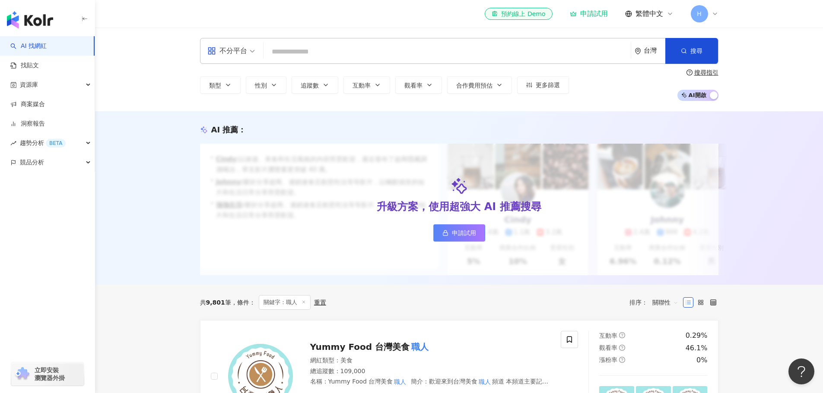
click at [304, 56] on input "search" at bounding box center [447, 52] width 360 height 16
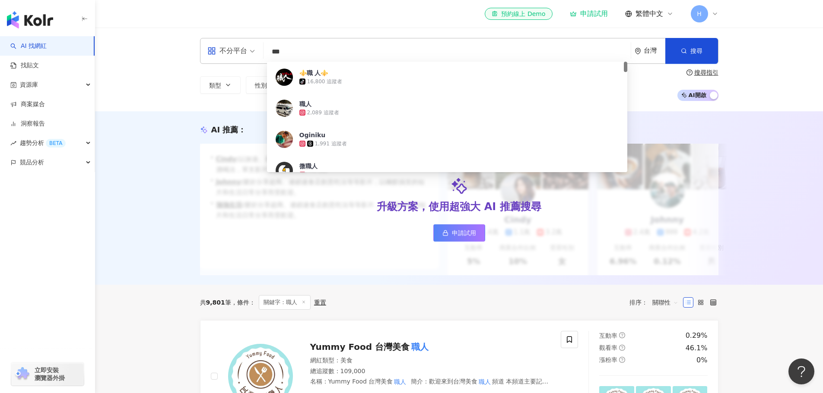
type input "**"
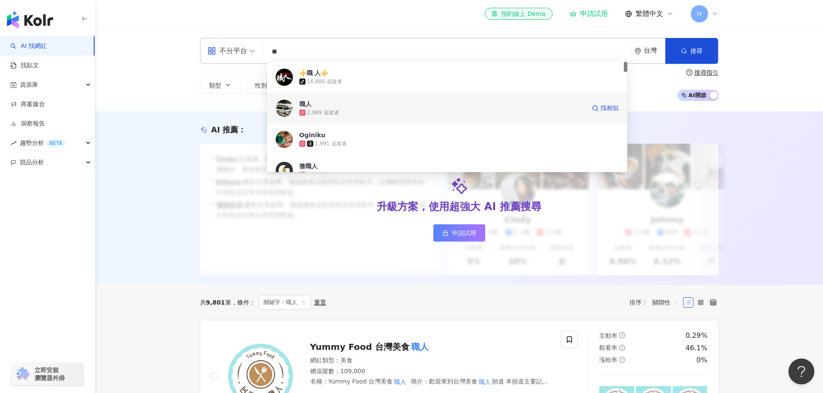
click at [339, 114] on div "2,089 追蹤者" at bounding box center [442, 112] width 286 height 9
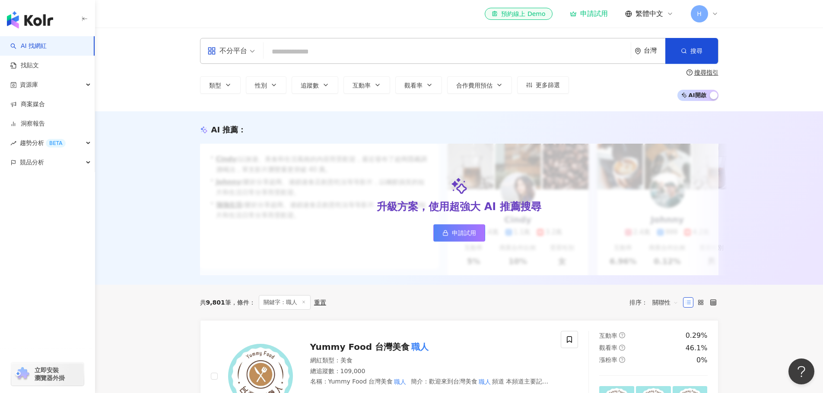
click at [342, 48] on input "search" at bounding box center [447, 52] width 360 height 16
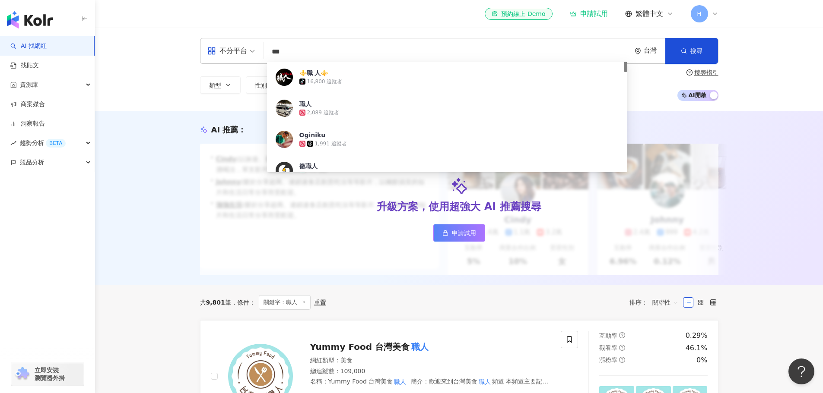
type input "**"
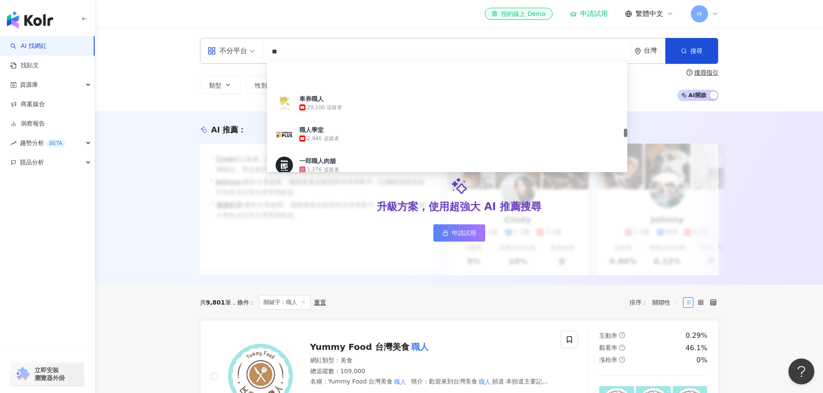
scroll to position [950, 0]
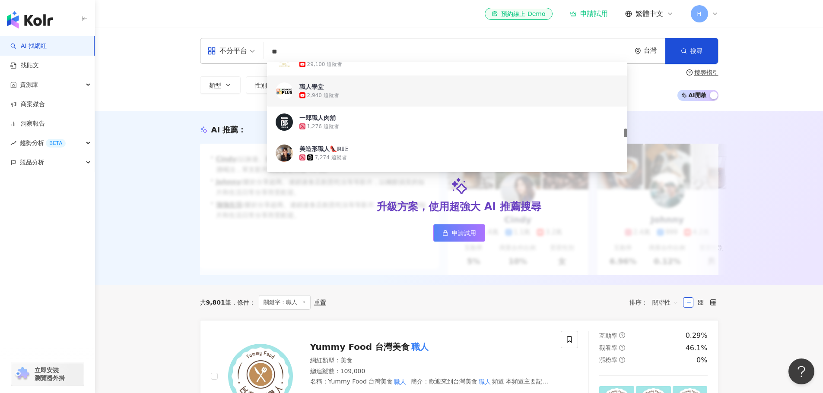
click at [321, 86] on div "職人學堂" at bounding box center [311, 86] width 24 height 9
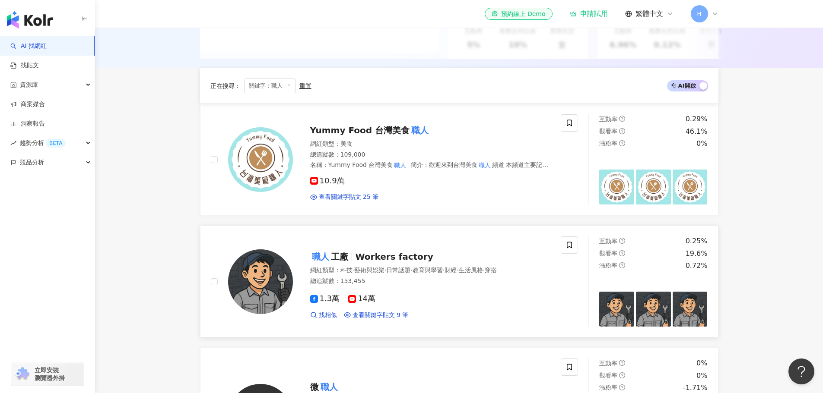
scroll to position [345, 0]
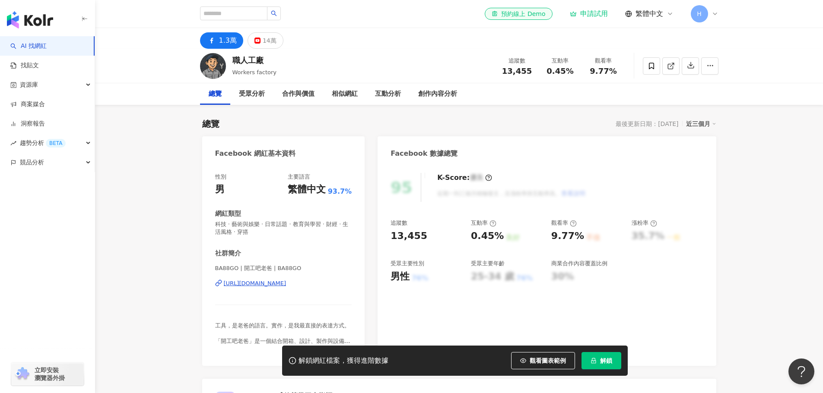
drag, startPoint x: 231, startPoint y: 60, endPoint x: 270, endPoint y: 60, distance: 38.4
click at [270, 60] on div "職人工廠 Workers factory 追蹤數 13,455 互動率 0.45% 觀看率 9.77%" at bounding box center [459, 66] width 553 height 34
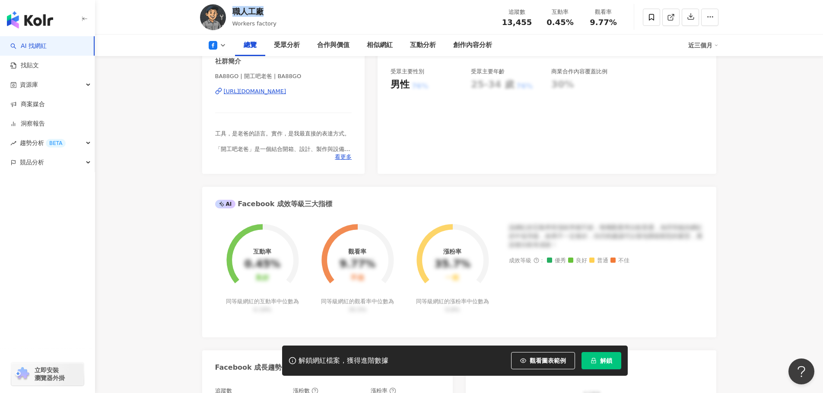
scroll to position [216, 0]
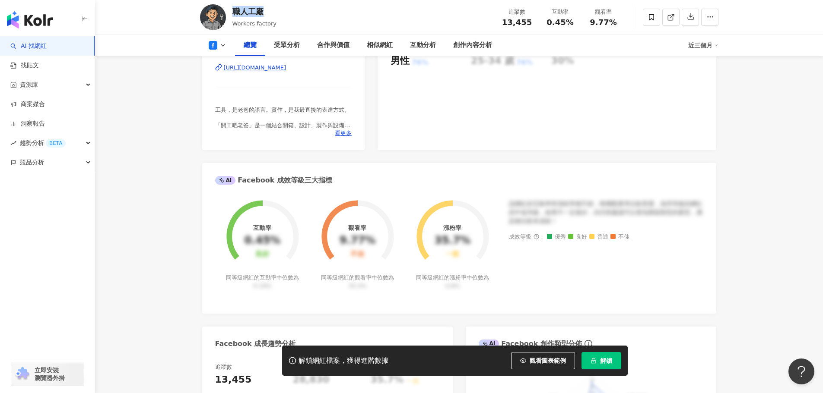
click at [286, 64] on div "[URL][DOMAIN_NAME]" at bounding box center [255, 68] width 63 height 8
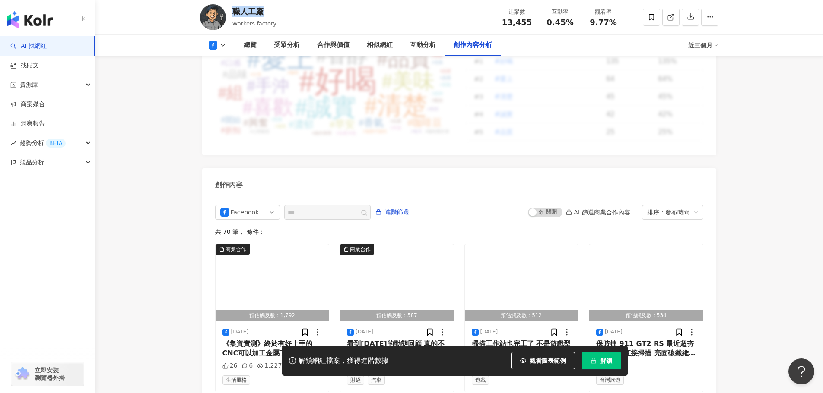
scroll to position [2355, 0]
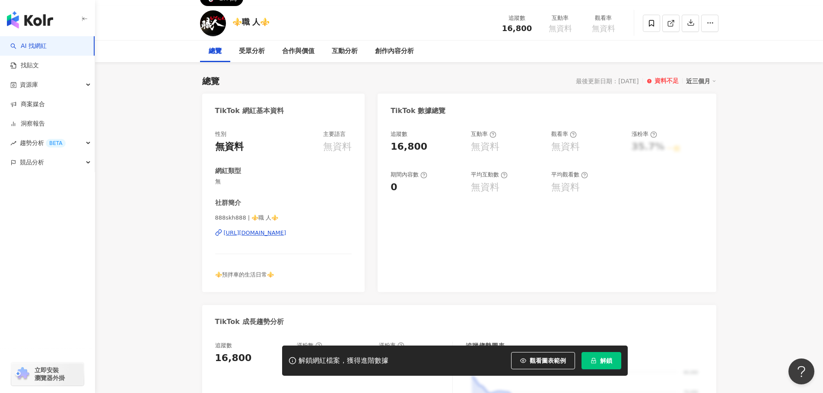
scroll to position [43, 0]
click at [286, 233] on div "[URL][DOMAIN_NAME]" at bounding box center [255, 233] width 63 height 8
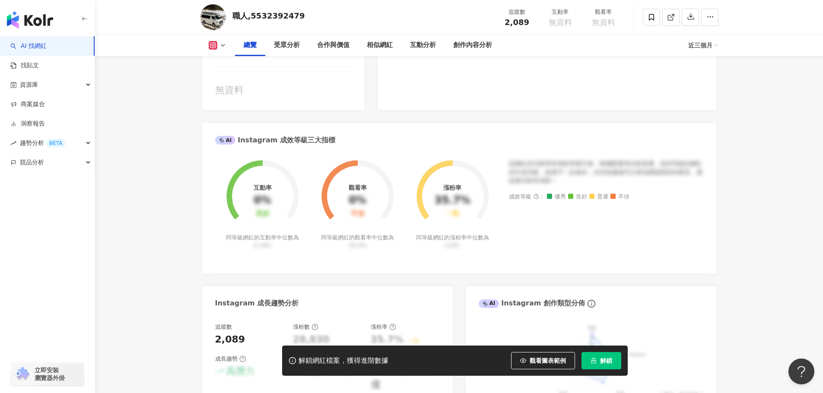
scroll to position [173, 0]
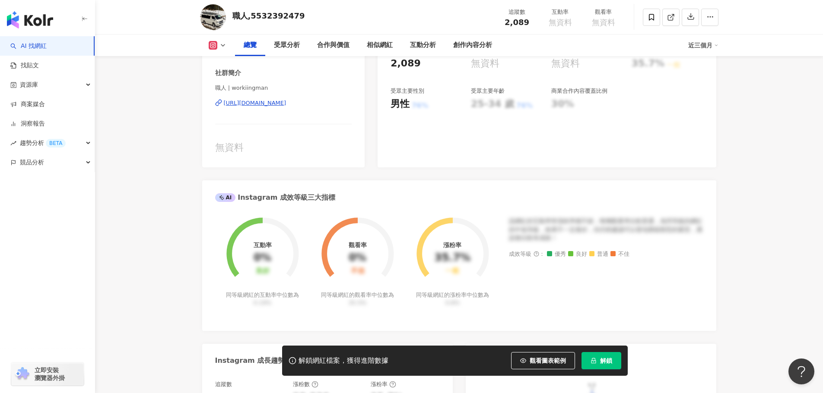
click at [286, 105] on div "[URL][DOMAIN_NAME]" at bounding box center [255, 103] width 63 height 8
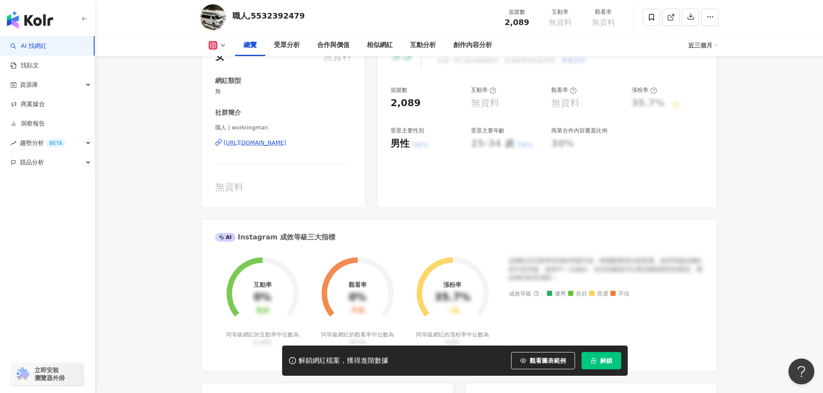
scroll to position [0, 0]
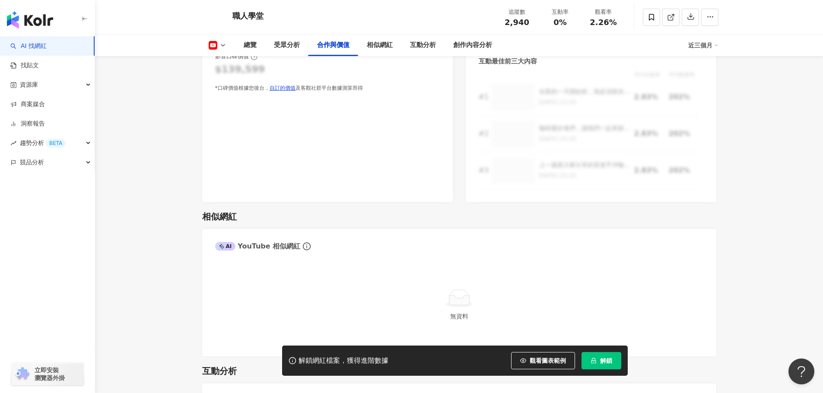
scroll to position [1036, 0]
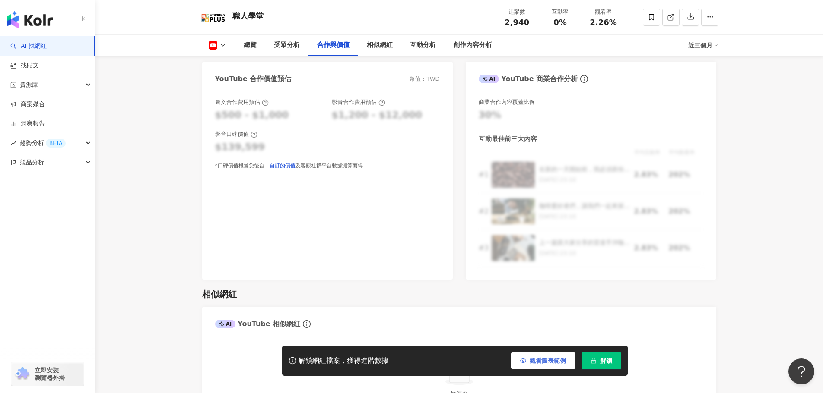
click at [545, 356] on button "觀看圖表範例" at bounding box center [543, 360] width 64 height 17
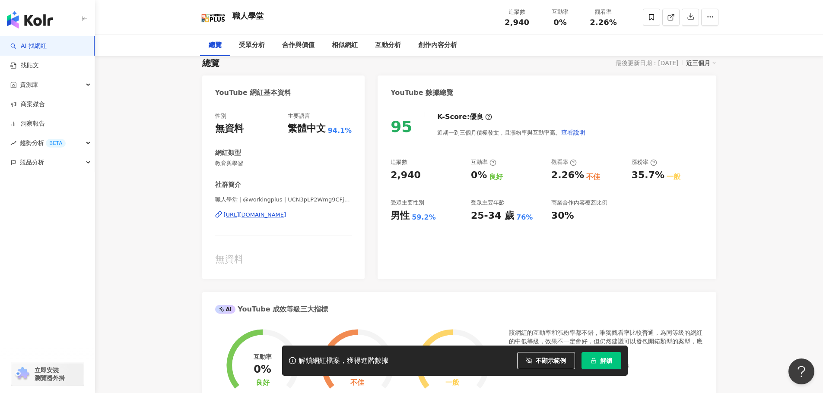
scroll to position [0, 0]
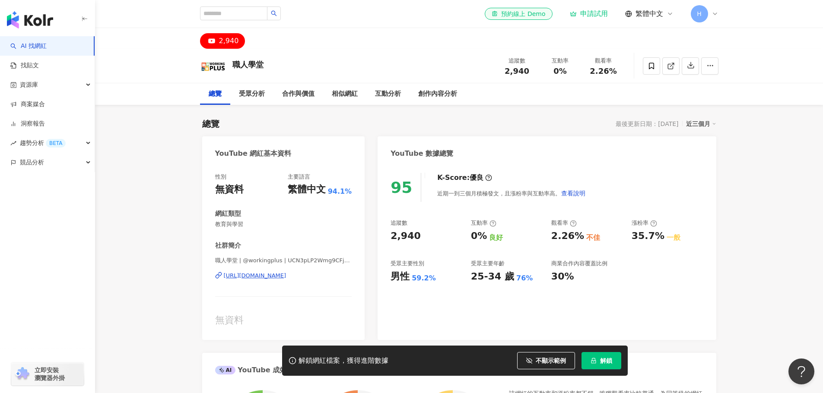
click at [286, 273] on div "[URL][DOMAIN_NAME]" at bounding box center [255, 276] width 63 height 8
click at [247, 17] on input "search" at bounding box center [233, 13] width 67 height 14
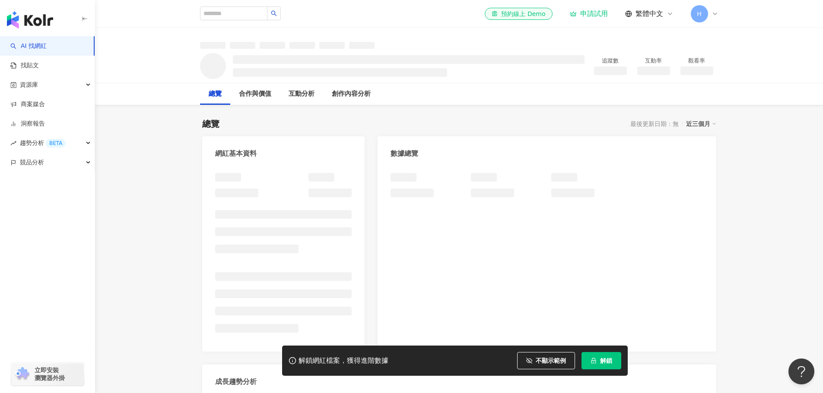
click at [266, 21] on div at bounding box center [240, 13] width 81 height 15
click at [263, 16] on input "search" at bounding box center [233, 13] width 67 height 14
type input "*"
type input "**"
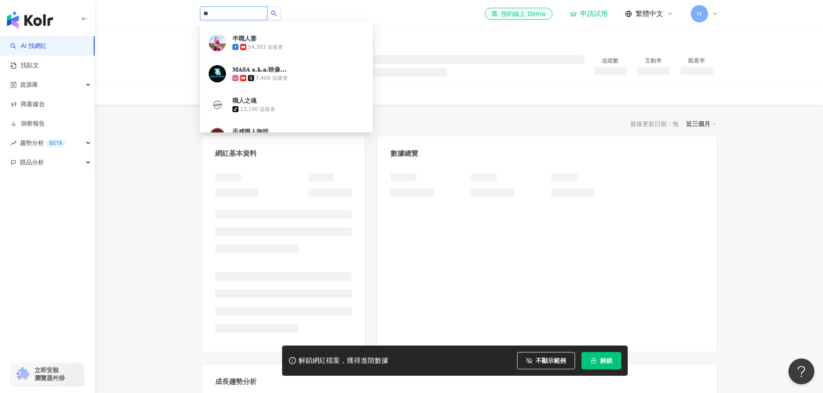
scroll to position [691, 0]
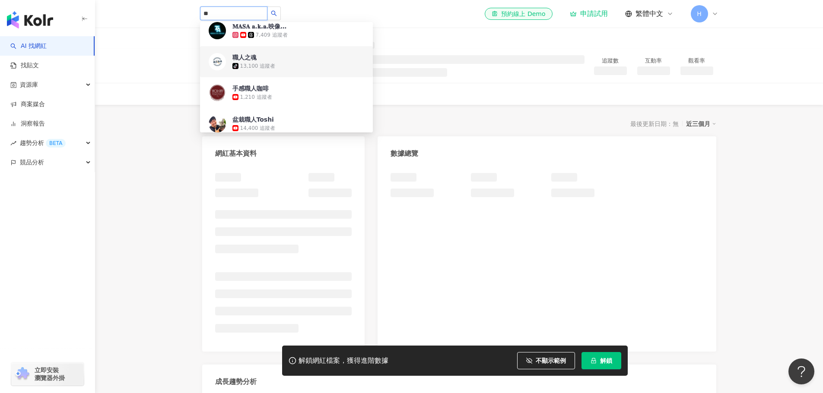
click at [248, 59] on div "職人之魂" at bounding box center [244, 57] width 24 height 9
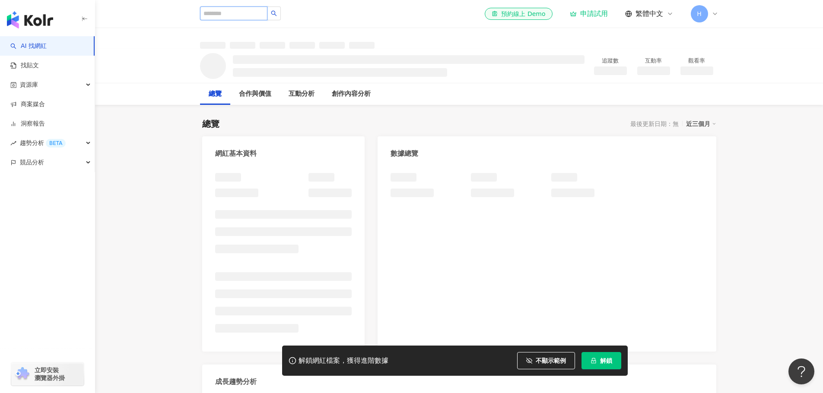
click at [260, 10] on input "search" at bounding box center [233, 13] width 67 height 14
click at [559, 361] on span "不顯示範例" at bounding box center [550, 361] width 30 height 7
click at [246, 16] on input "search" at bounding box center [233, 13] width 67 height 14
type input "*"
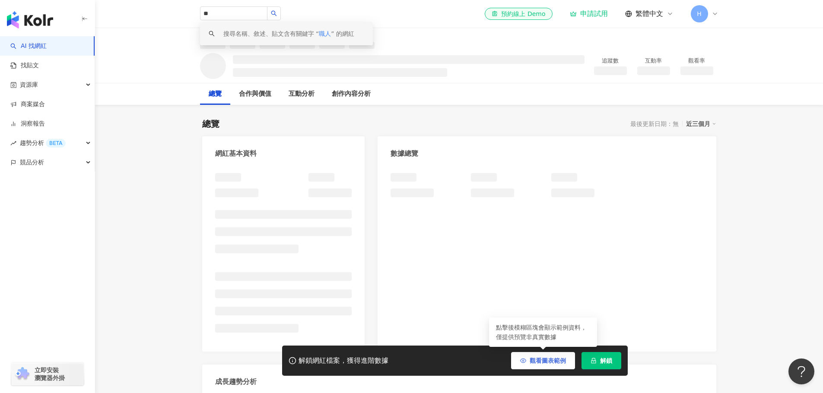
click at [534, 364] on span "觀看圖表範例" at bounding box center [547, 361] width 36 height 7
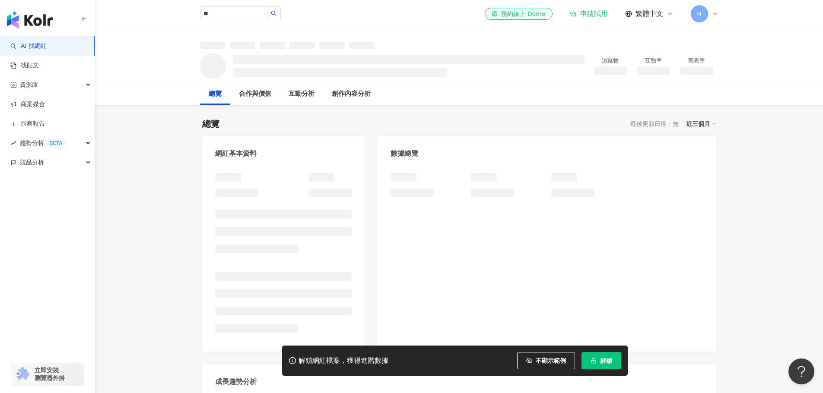
click at [203, 172] on div at bounding box center [283, 258] width 163 height 187
click at [267, 12] on input "**" at bounding box center [233, 13] width 67 height 14
drag, startPoint x: 231, startPoint y: 16, endPoint x: 189, endPoint y: 11, distance: 43.1
click at [189, 11] on div "** 搜尋名稱、敘述、貼文含有關鍵字 “ 職人 ” 的網紅 el-icon-cs 預約線上 Demo 申請試用 繁體中文 H" at bounding box center [459, 14] width 553 height 28
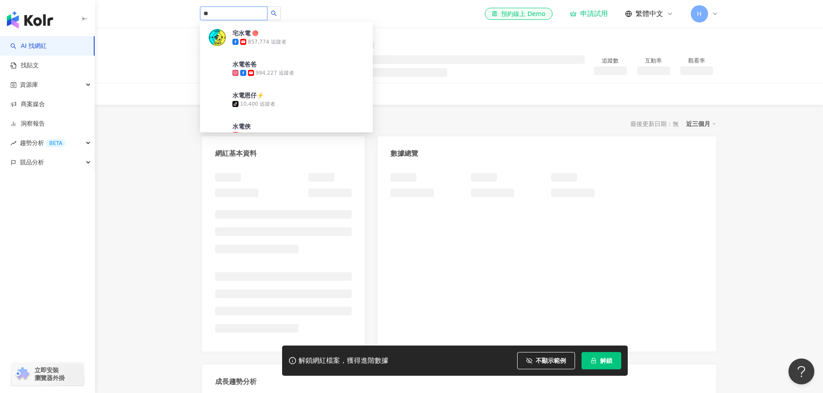
type input "**"
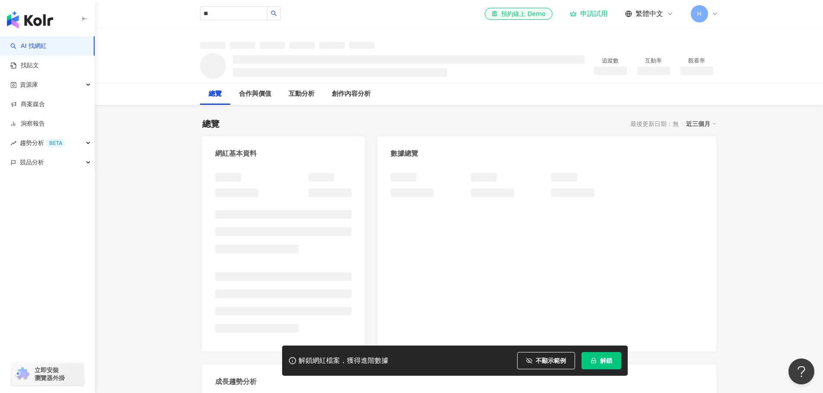
click at [246, 3] on div "** 宅水電 857,774 追蹤者 水電爸爸 994,227 追蹤者 水電恩仔⚡️ tiktok-icon 10,400 追蹤者 水電俠 1,080 追蹤者…" at bounding box center [459, 14] width 518 height 28
click at [257, 25] on div "** 宅水電 857,774 追蹤者 水電爸爸 994,227 追蹤者 水電恩仔⚡️ tiktok-icon 10,400 追蹤者 水電俠 1,080 追蹤者…" at bounding box center [459, 14] width 518 height 28
click at [257, 13] on input "**" at bounding box center [233, 13] width 67 height 14
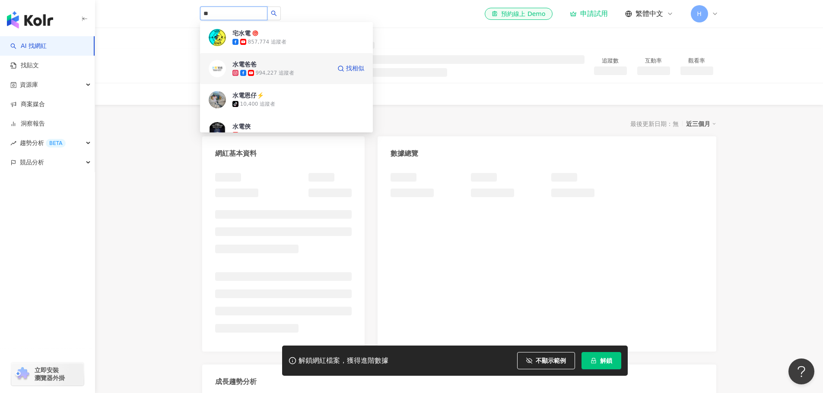
scroll to position [43, 0]
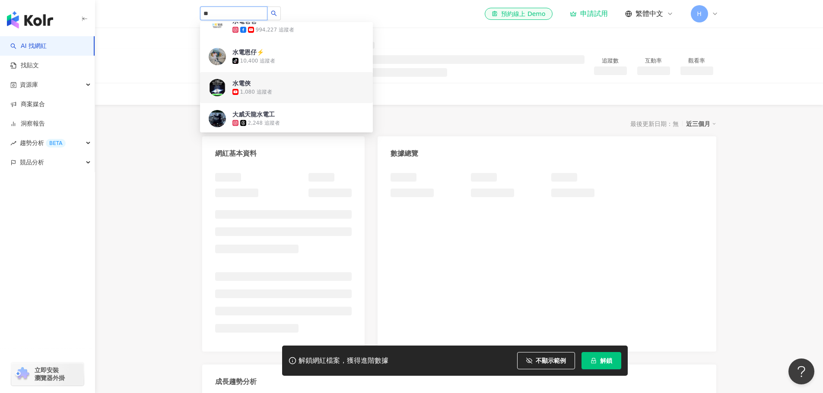
drag, startPoint x: 277, startPoint y: 61, endPoint x: 257, endPoint y: 92, distance: 36.7
click at [257, 92] on div "1,080 追蹤者" at bounding box center [256, 92] width 32 height 7
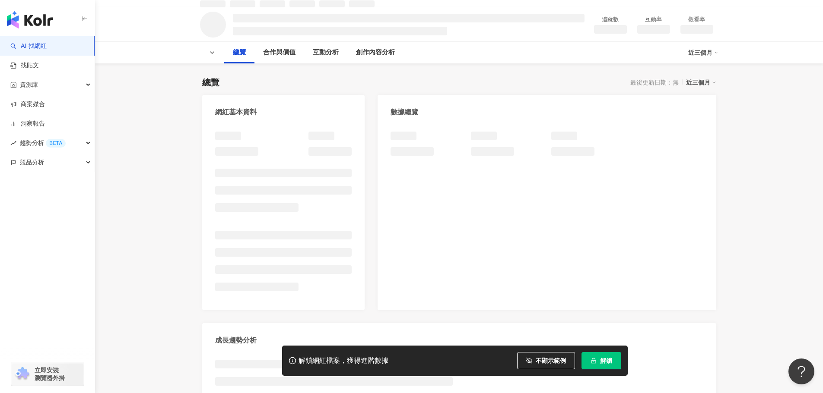
scroll to position [0, 0]
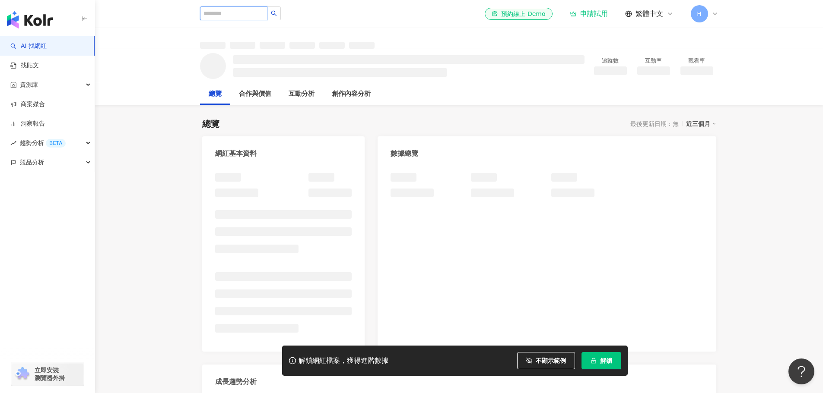
click at [258, 13] on input "search" at bounding box center [233, 13] width 67 height 14
type input "**"
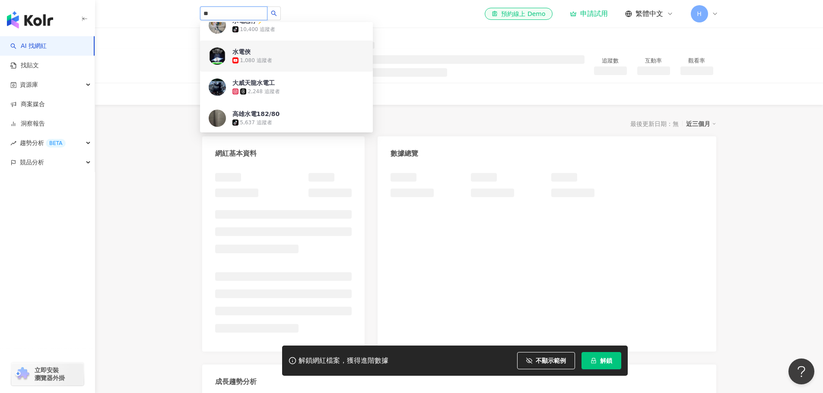
scroll to position [86, 0]
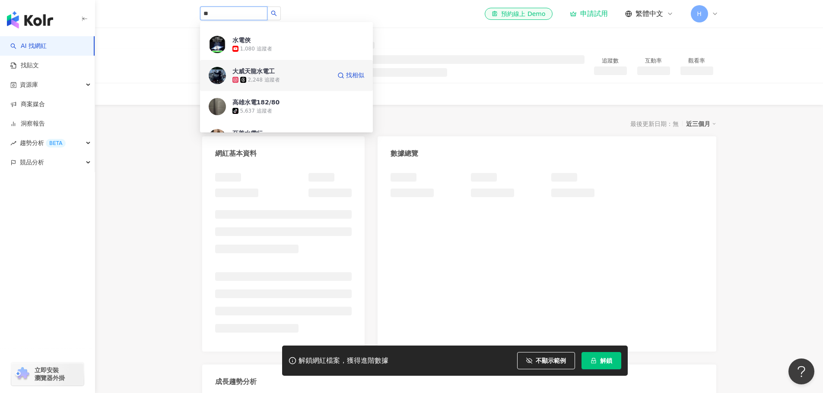
drag, startPoint x: 261, startPoint y: 70, endPoint x: 242, endPoint y: 70, distance: 19.0
click at [242, 70] on div "大威天龍水電工" at bounding box center [253, 71] width 42 height 9
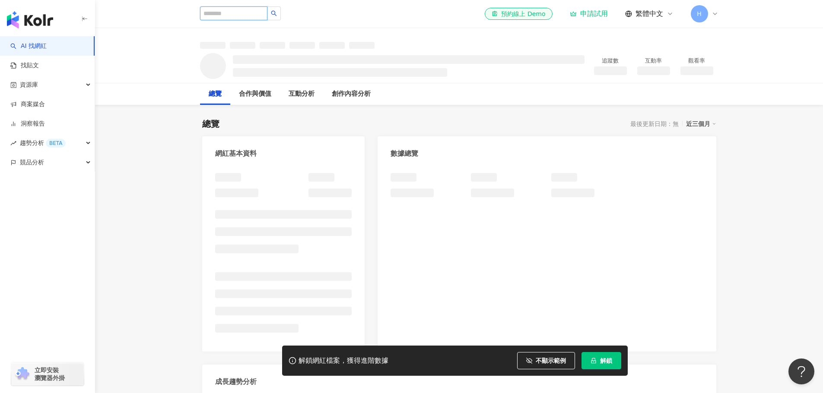
click at [256, 14] on input "search" at bounding box center [233, 13] width 67 height 14
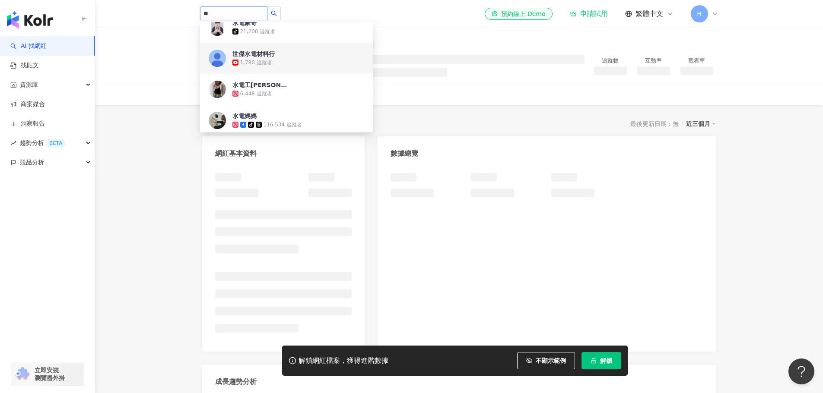
scroll to position [302, 0]
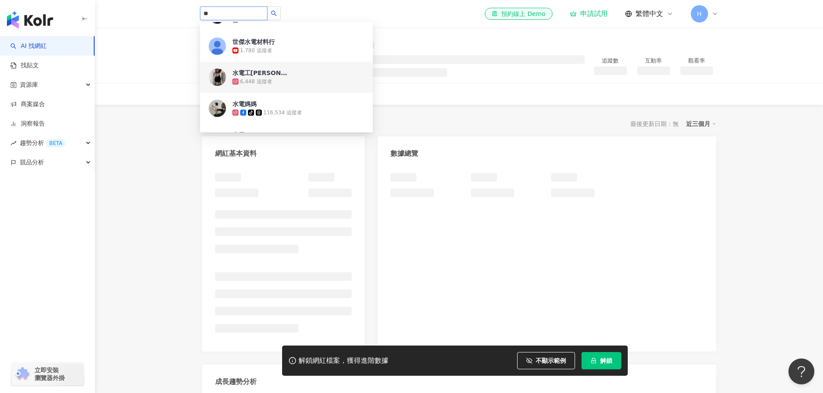
type input "**"
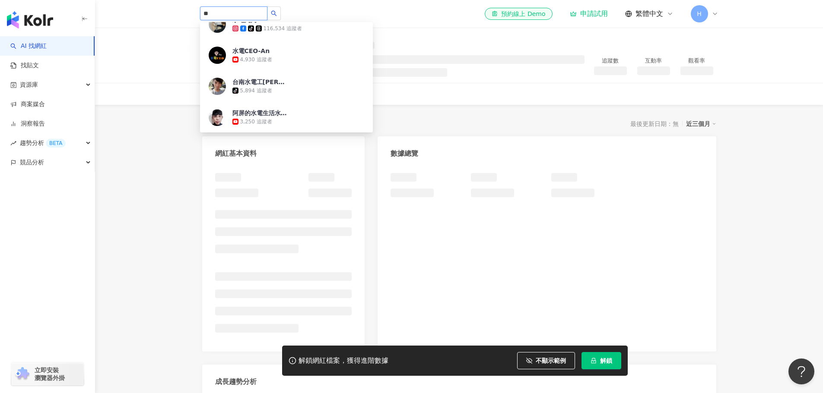
scroll to position [389, 0]
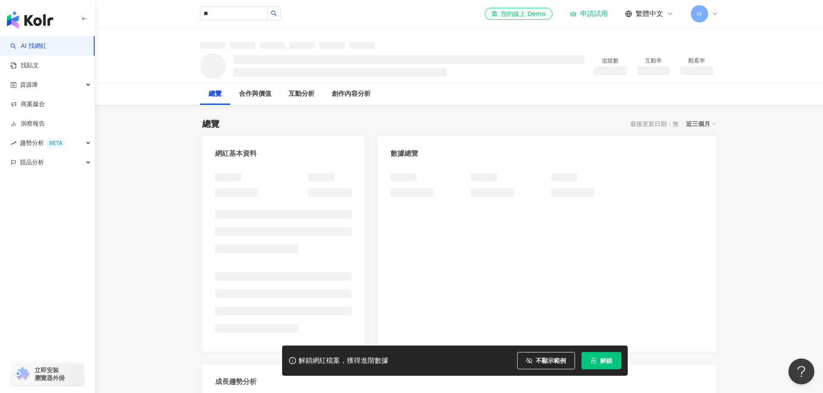
drag, startPoint x: 174, startPoint y: 150, endPoint x: 187, endPoint y: 111, distance: 41.0
click at [252, 10] on input "**" at bounding box center [233, 13] width 67 height 14
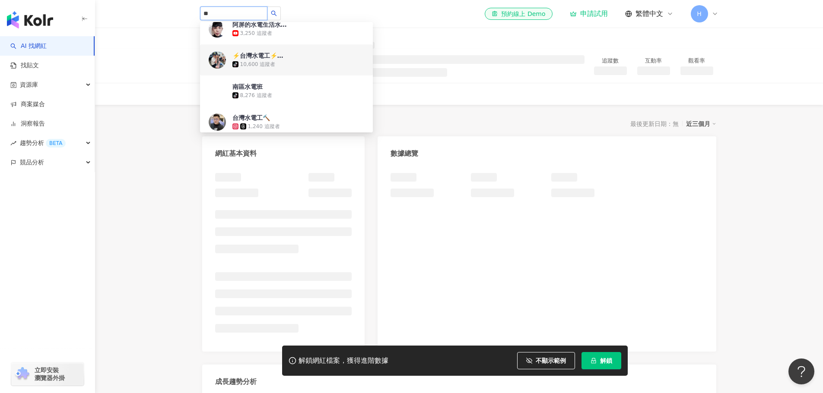
scroll to position [518, 0]
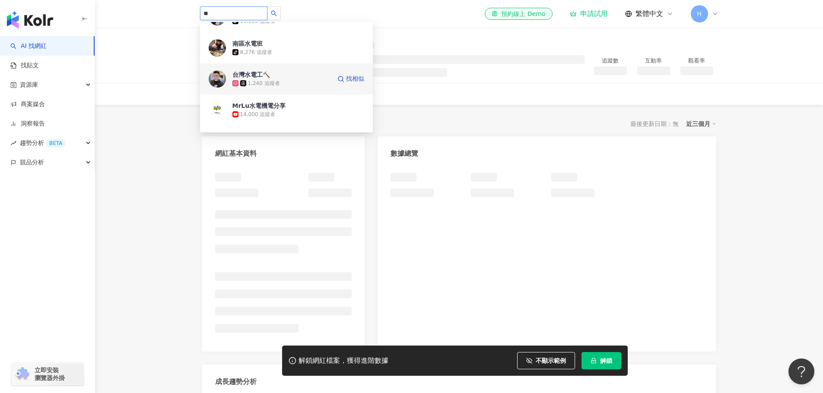
click at [281, 80] on div "1,240 追蹤者" at bounding box center [281, 83] width 98 height 9
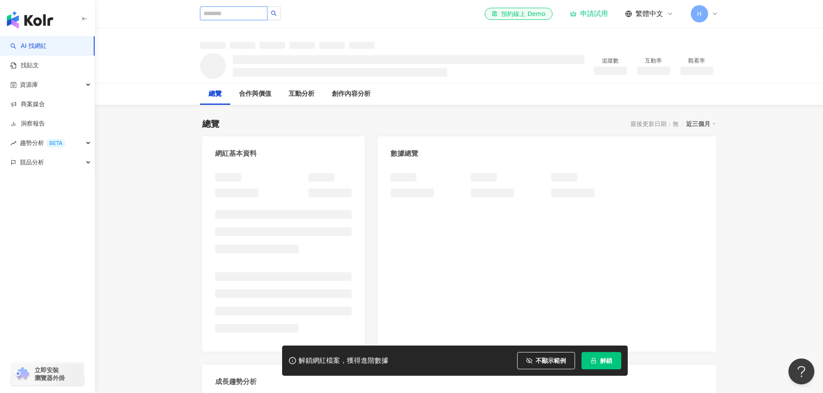
click at [258, 13] on input "search" at bounding box center [233, 13] width 67 height 14
type input "**"
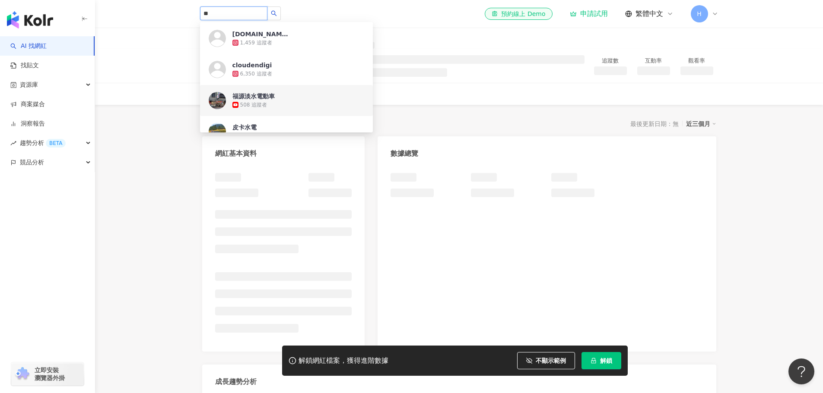
scroll to position [950, 0]
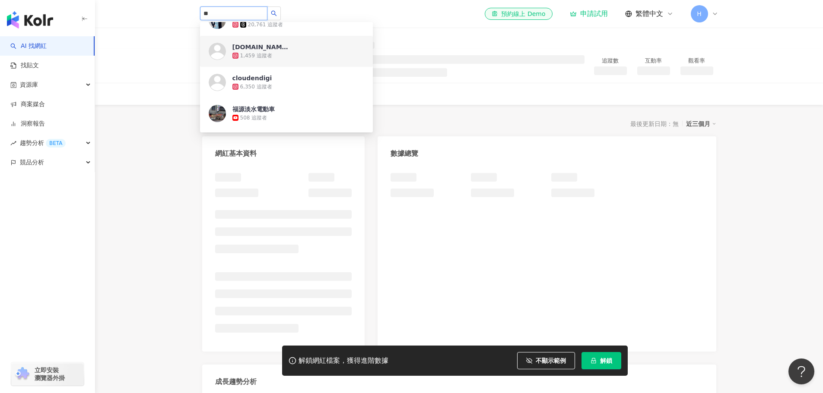
click at [251, 48] on div "raart.studio" at bounding box center [260, 47] width 56 height 9
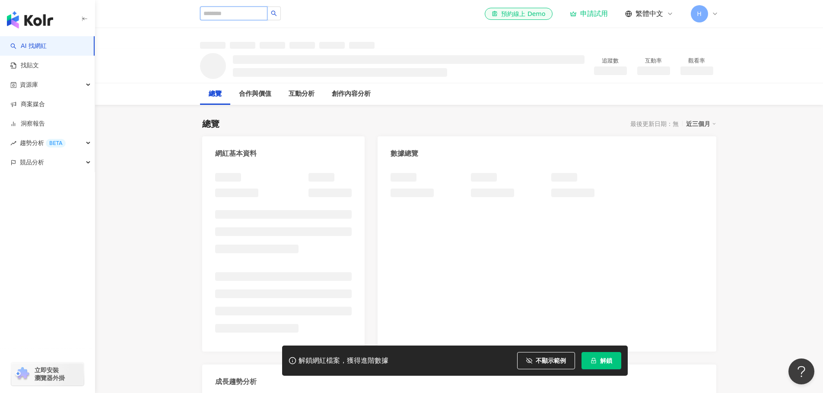
click at [243, 18] on input "search" at bounding box center [233, 13] width 67 height 14
type input "*"
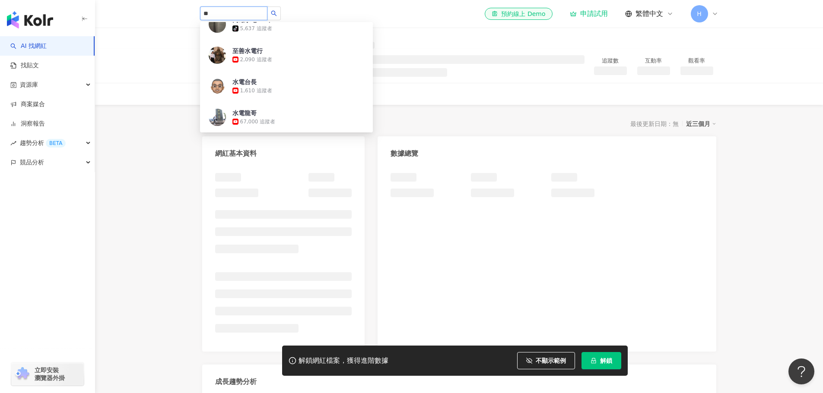
scroll to position [173, 0]
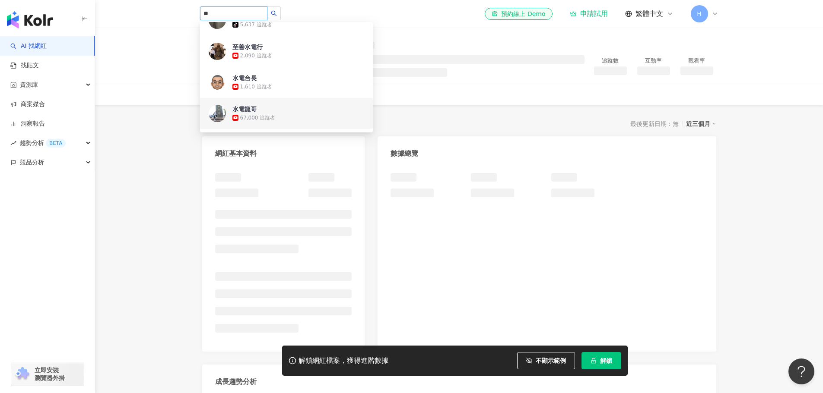
type input "**"
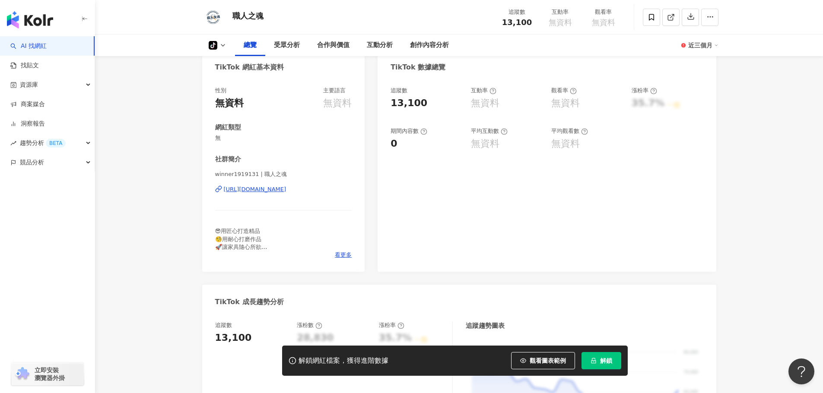
click at [286, 188] on div "https://www.tiktok.com/@7037474234906854402" at bounding box center [255, 190] width 63 height 8
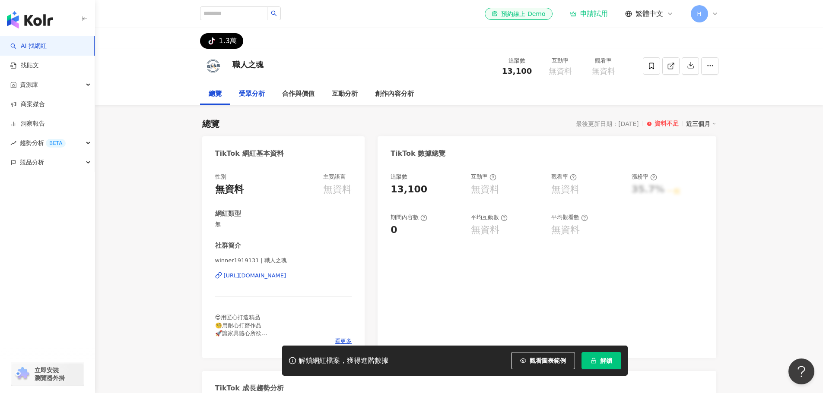
click at [270, 89] on div "受眾分析" at bounding box center [251, 94] width 43 height 22
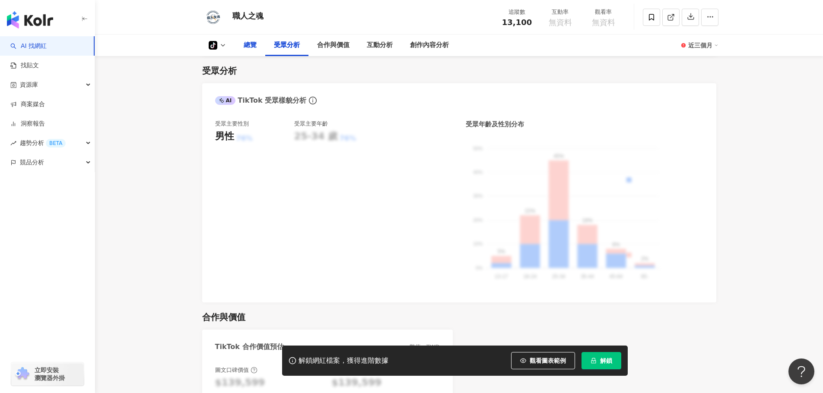
click at [260, 48] on div "總覽" at bounding box center [250, 46] width 30 height 22
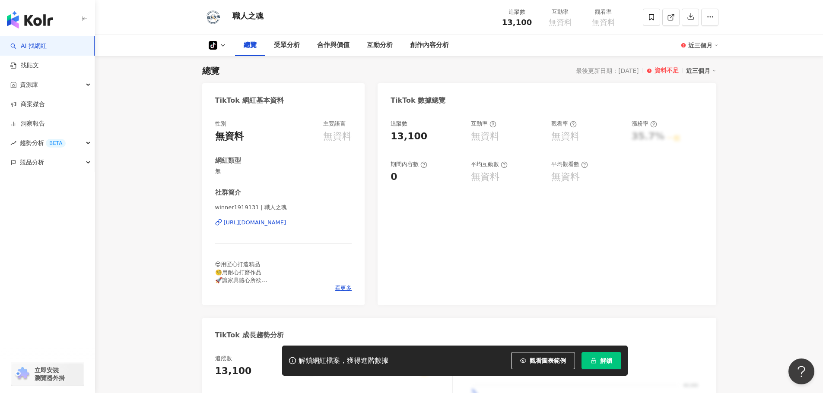
click at [226, 48] on button "tiktok-icon" at bounding box center [217, 45] width 35 height 9
click at [225, 48] on icon at bounding box center [222, 45] width 7 height 7
drag, startPoint x: 284, startPoint y: 14, endPoint x: 231, endPoint y: 14, distance: 53.1
click at [231, 14] on div "職人之魂 追蹤數 13,100 互動率 無資料 觀看率 無資料" at bounding box center [459, 17] width 553 height 34
copy div "職人之魂"
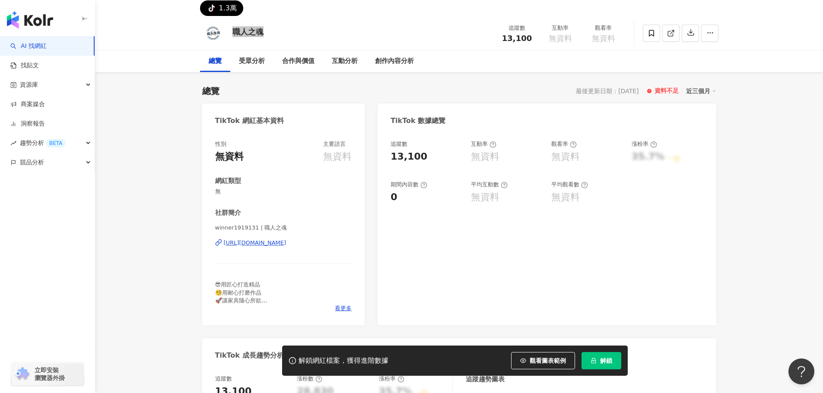
scroll to position [0, 0]
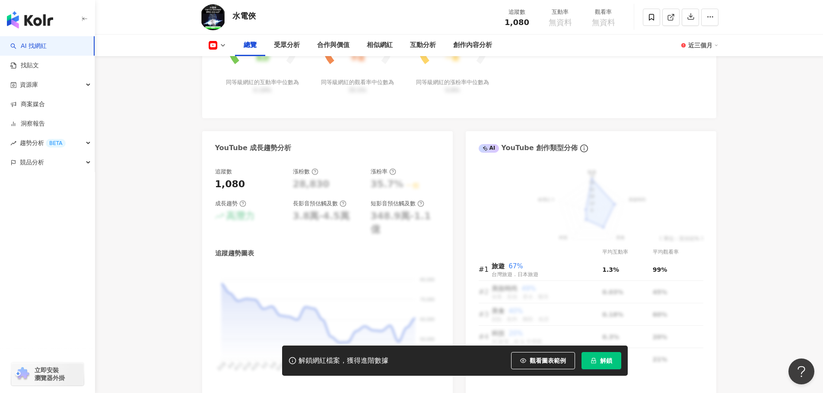
scroll to position [475, 0]
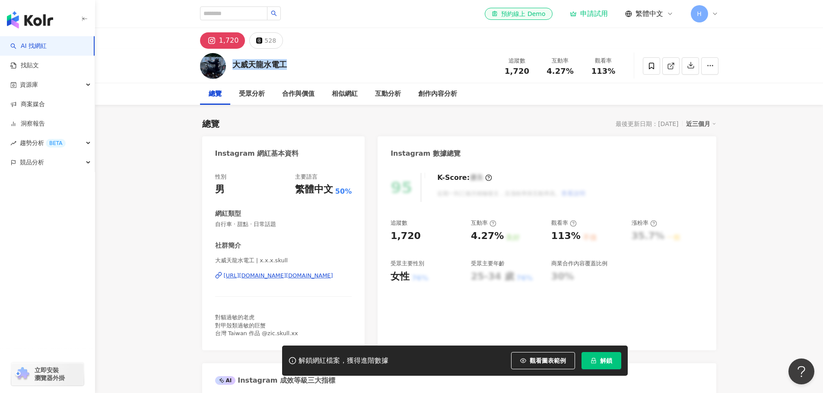
drag, startPoint x: 287, startPoint y: 64, endPoint x: 621, endPoint y: 0, distance: 340.2
click at [233, 58] on div "大威天龍水電工 追蹤數 1,720 互動率 4.27% 觀看率 113%" at bounding box center [459, 66] width 553 height 34
copy div "大威天龍水電工"
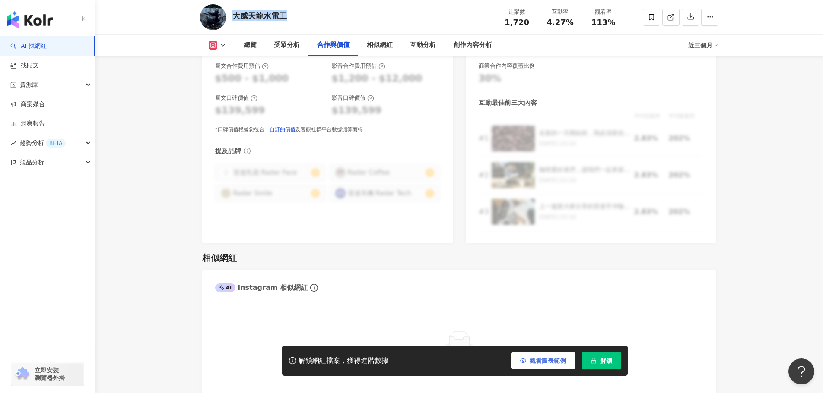
scroll to position [1296, 0]
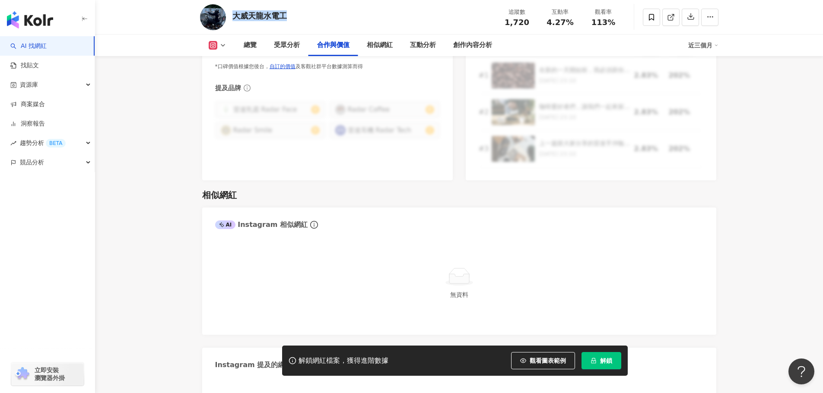
drag, startPoint x: 548, startPoint y: 364, endPoint x: 529, endPoint y: 235, distance: 130.6
click at [548, 364] on span "觀看圖表範例" at bounding box center [547, 361] width 36 height 7
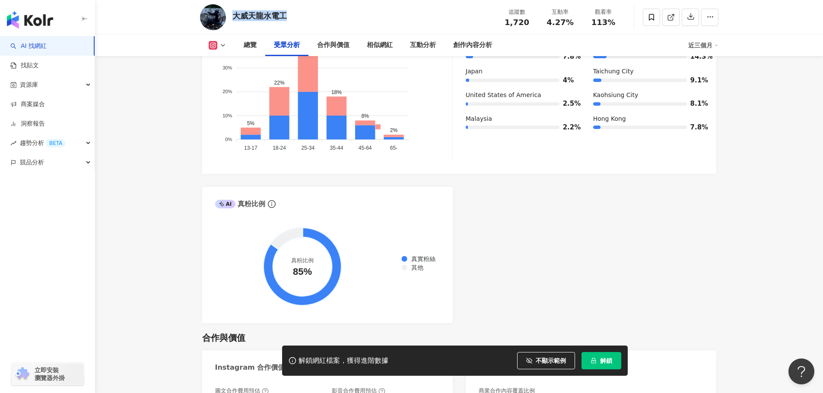
scroll to position [907, 0]
click at [219, 46] on icon at bounding box center [222, 45] width 7 height 7
click at [226, 80] on button "Threads" at bounding box center [231, 81] width 52 height 12
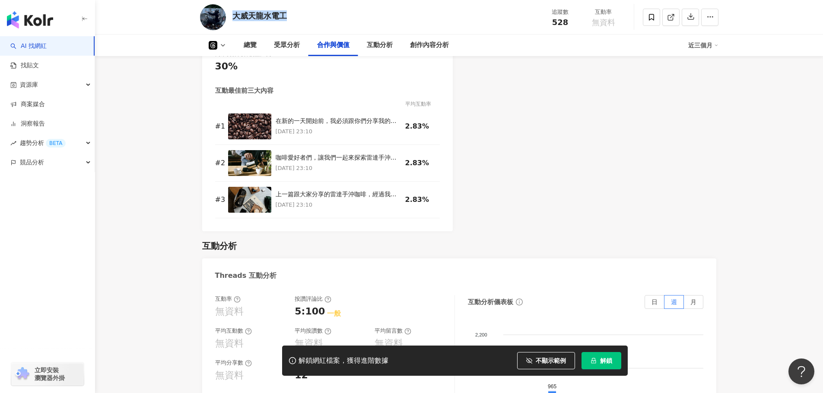
scroll to position [1001, 0]
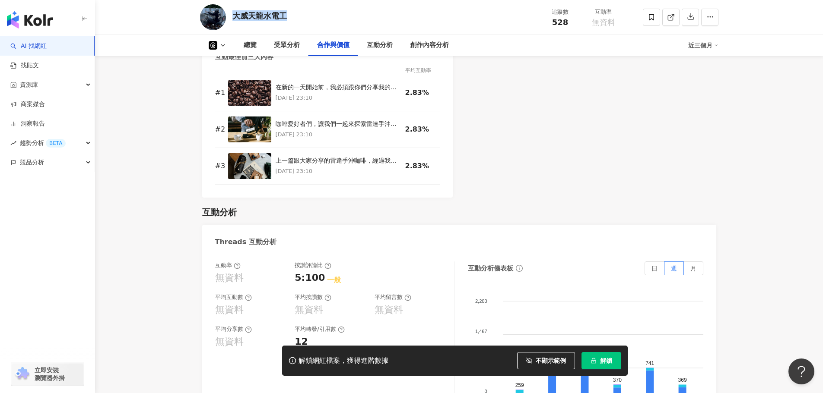
click at [223, 45] on polyline at bounding box center [222, 45] width 3 height 2
click at [213, 45] on icon at bounding box center [213, 45] width 9 height 9
click at [220, 58] on div "互動最佳前三大內容" at bounding box center [244, 57] width 58 height 9
click at [216, 38] on div "總覽 受眾分析 合作與價值 互動分析 創作內容分析 近三個月" at bounding box center [459, 46] width 518 height 22
click at [217, 44] on button at bounding box center [217, 45] width 35 height 9
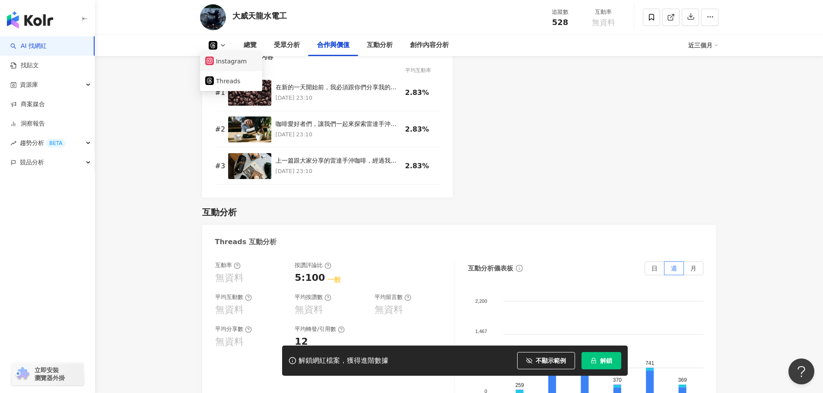
click at [222, 60] on button "Instagram" at bounding box center [231, 61] width 52 height 12
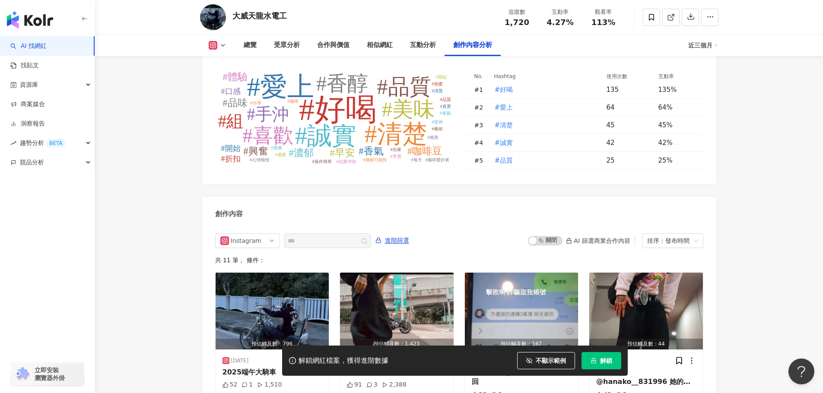
scroll to position [2485, 0]
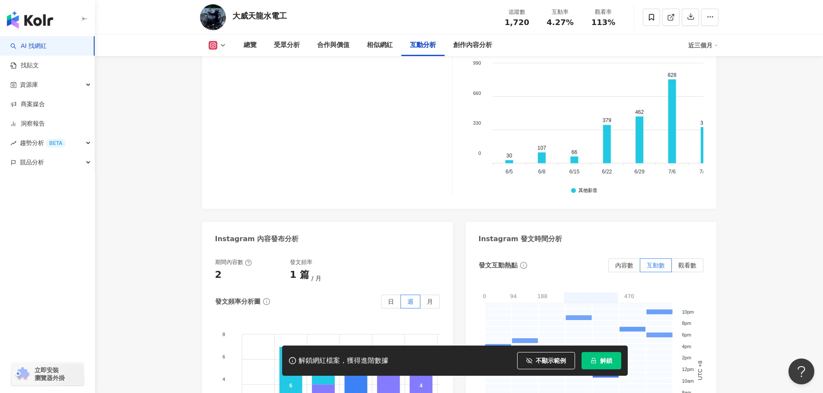
scroll to position [2046, 0]
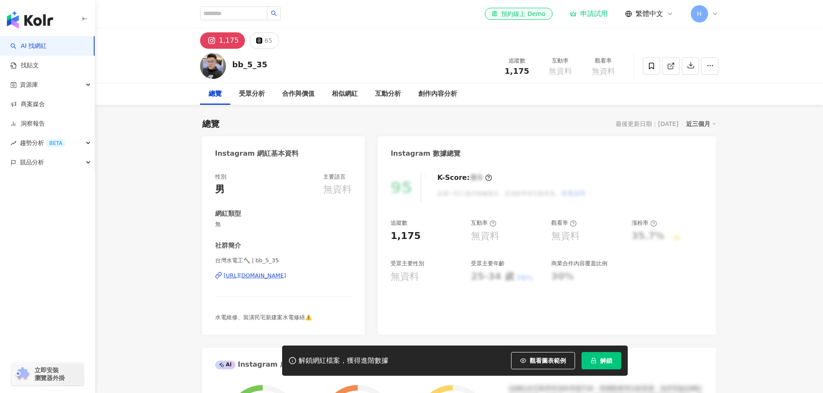
click at [286, 276] on div "https://www.instagram.com/bb_5_35/" at bounding box center [255, 276] width 63 height 8
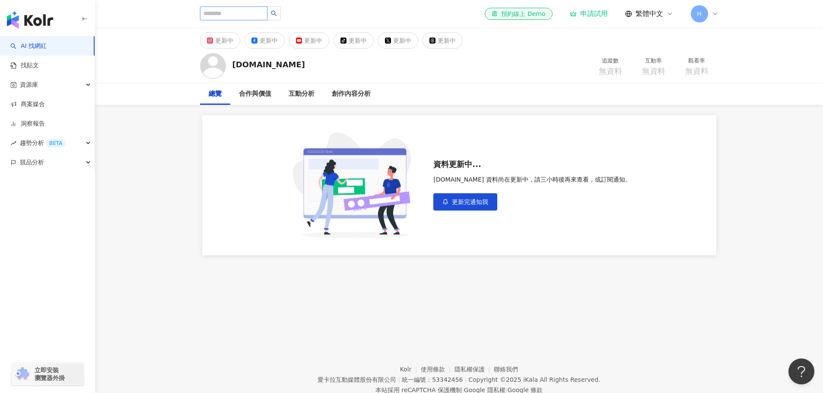
click at [230, 16] on input "search" at bounding box center [233, 13] width 67 height 14
type input "*"
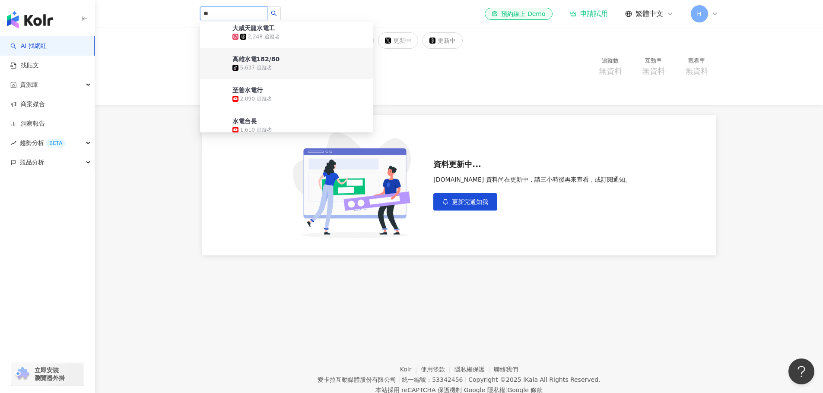
scroll to position [173, 0]
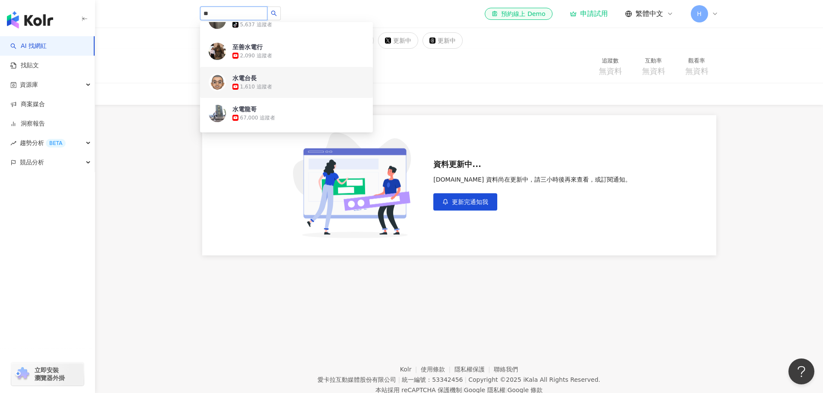
type input "**"
